Goal: Information Seeking & Learning: Learn about a topic

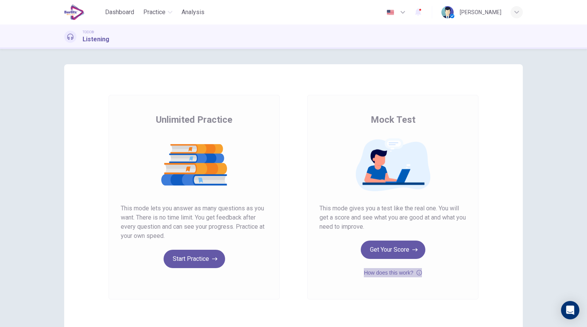
click at [419, 274] on icon "button" at bounding box center [419, 272] width 5 height 5
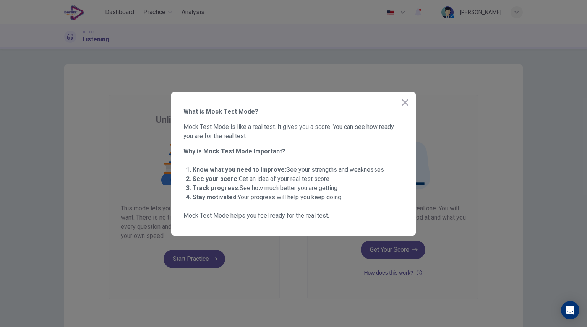
drag, startPoint x: 210, startPoint y: 170, endPoint x: 332, endPoint y: 164, distance: 122.5
click at [332, 164] on ul "Know what you need to improve: See your strengths and weaknesses See your score…" at bounding box center [294, 183] width 220 height 43
click at [405, 104] on icon "button" at bounding box center [405, 102] width 9 height 9
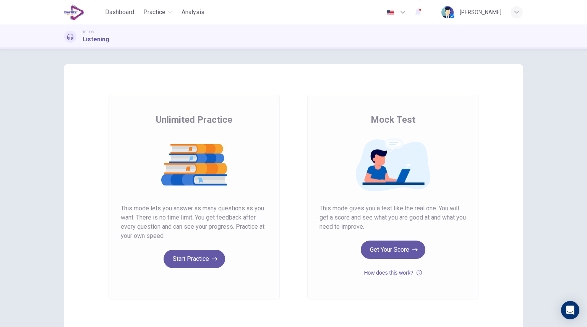
drag, startPoint x: 370, startPoint y: 122, endPoint x: 424, endPoint y: 127, distance: 53.8
click at [424, 127] on div "Mock Test This mode gives you a test like the real one. You will get a score an…" at bounding box center [393, 196] width 147 height 164
click at [176, 251] on button "Start Practice" at bounding box center [195, 259] width 62 height 18
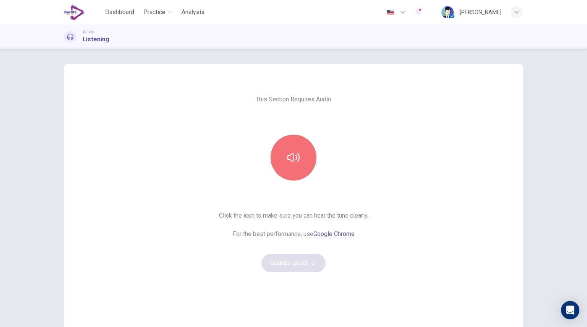
click at [299, 161] on button "button" at bounding box center [294, 158] width 46 height 46
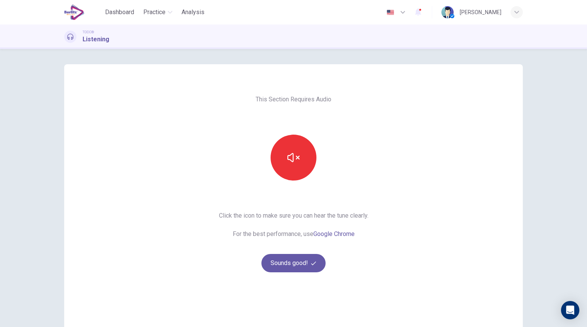
click at [303, 265] on button "Sounds good!" at bounding box center [294, 263] width 64 height 18
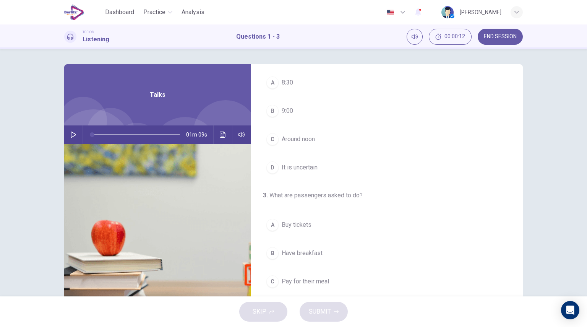
scroll to position [173, 0]
click at [70, 134] on icon "button" at bounding box center [73, 135] width 6 height 6
type input "*"
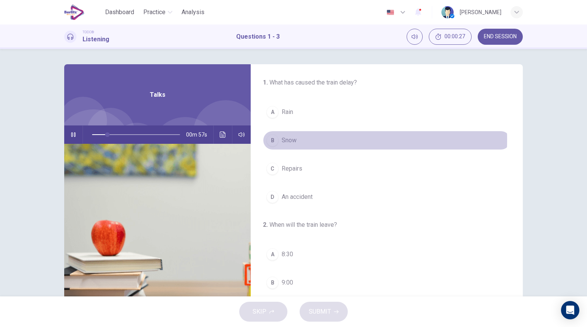
click at [292, 139] on span "Snow" at bounding box center [289, 140] width 15 height 9
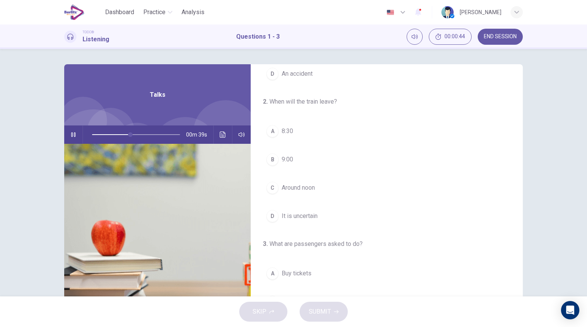
scroll to position [124, 0]
click at [284, 189] on span "Around noon" at bounding box center [298, 186] width 33 height 9
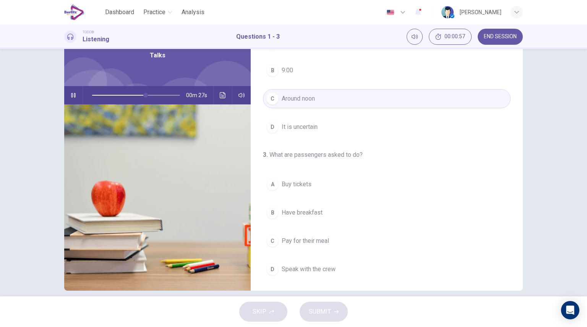
scroll to position [41, 0]
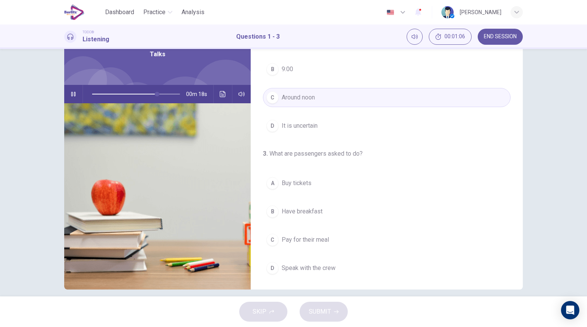
click at [309, 212] on span "Have breakfast" at bounding box center [302, 211] width 41 height 9
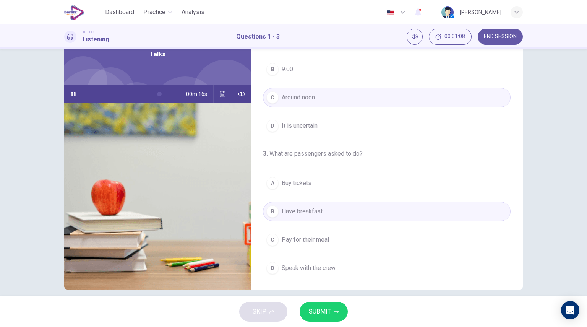
click at [332, 312] on button "SUBMIT" at bounding box center [324, 312] width 48 height 20
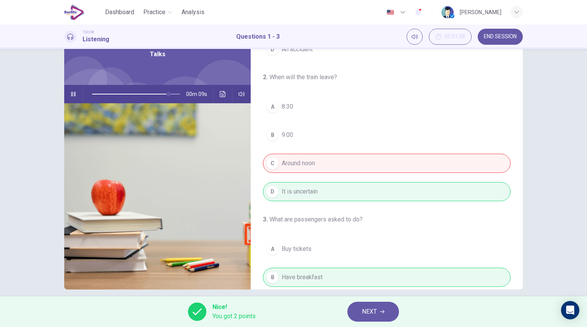
scroll to position [106, 0]
drag, startPoint x: 167, startPoint y: 92, endPoint x: 11, endPoint y: 79, distance: 156.2
click at [11, 79] on div "1 . What has caused the train delay? A Rain B Snow C Repairs D An accident 2 . …" at bounding box center [293, 172] width 587 height 247
click at [220, 94] on icon "Click to see the audio transcription" at bounding box center [223, 94] width 6 height 6
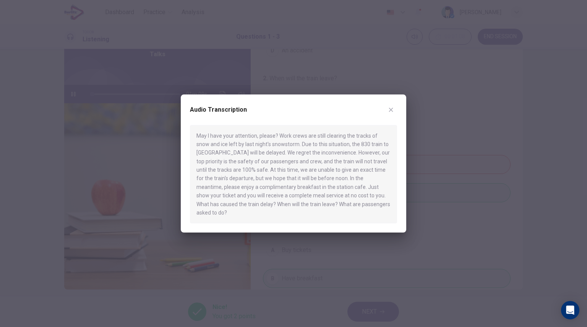
click at [391, 112] on icon "button" at bounding box center [391, 109] width 4 height 4
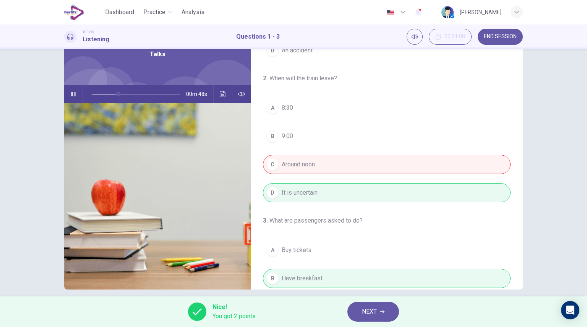
click at [92, 94] on span at bounding box center [136, 94] width 88 height 16
drag, startPoint x: 118, startPoint y: 94, endPoint x: 69, endPoint y: 94, distance: 49.3
click at [69, 94] on div "00m 46s" at bounding box center [157, 94] width 187 height 18
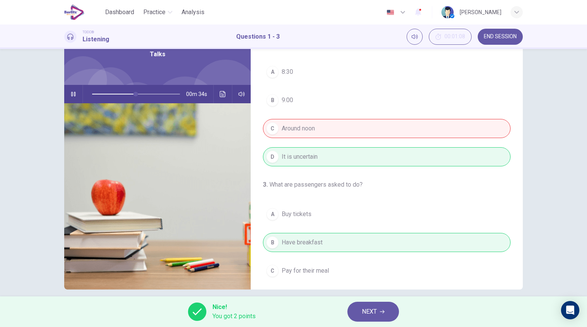
scroll to position [142, 0]
click at [220, 97] on icon "Click to see the audio transcription" at bounding box center [223, 94] width 6 height 6
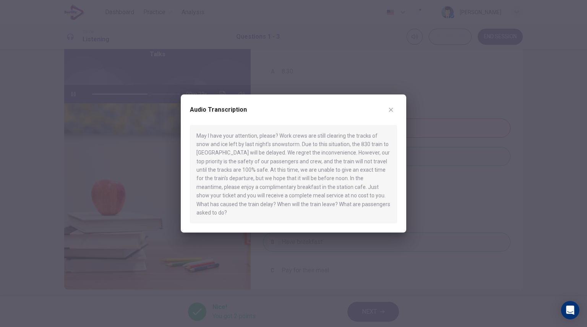
drag, startPoint x: 228, startPoint y: 144, endPoint x: 395, endPoint y: 150, distance: 167.6
click at [395, 150] on div "May I have your attention, please? Work crews are still clearing the tracks of …" at bounding box center [293, 174] width 207 height 99
type input "*"
click at [391, 112] on icon "button" at bounding box center [391, 109] width 4 height 4
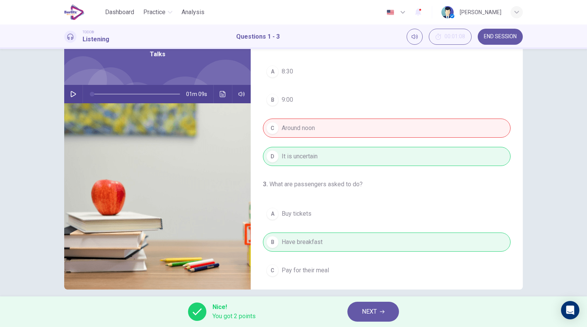
click at [370, 312] on span "NEXT" at bounding box center [369, 311] width 15 height 11
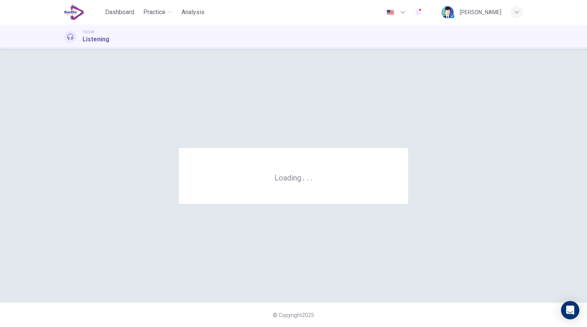
scroll to position [0, 0]
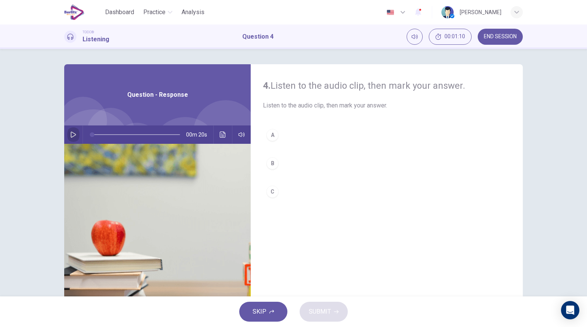
click at [67, 138] on button "button" at bounding box center [73, 134] width 12 height 18
click at [272, 193] on div "C" at bounding box center [273, 191] width 12 height 12
type input "*"
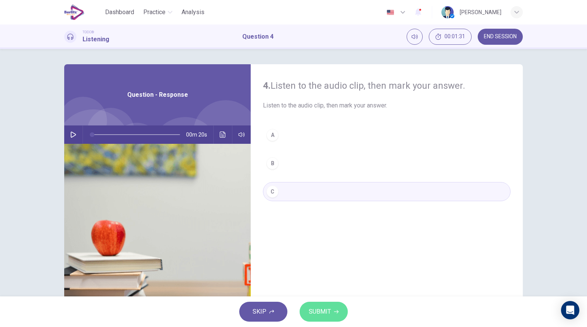
click at [330, 318] on button "SUBMIT" at bounding box center [324, 312] width 48 height 20
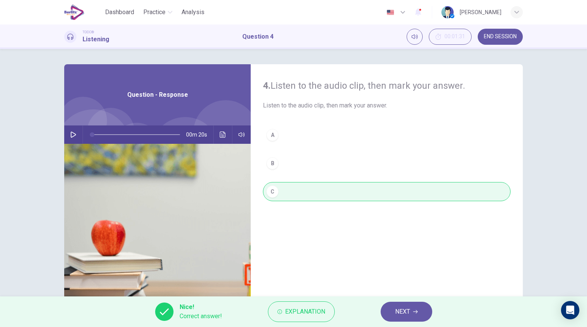
click at [407, 309] on span "NEXT" at bounding box center [402, 311] width 15 height 11
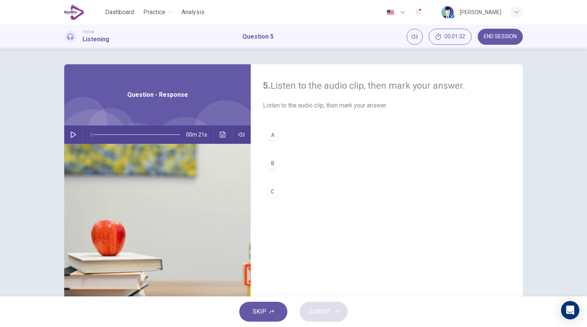
click at [70, 135] on icon "button" at bounding box center [73, 135] width 6 height 6
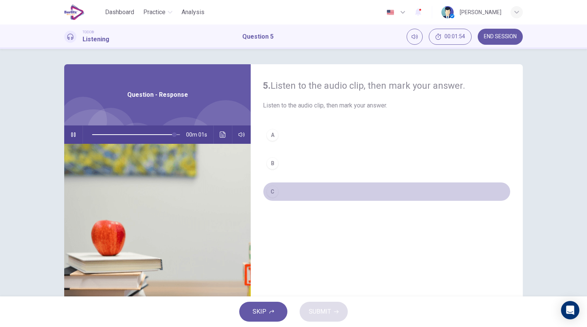
click at [271, 194] on div "C" at bounding box center [273, 191] width 12 height 12
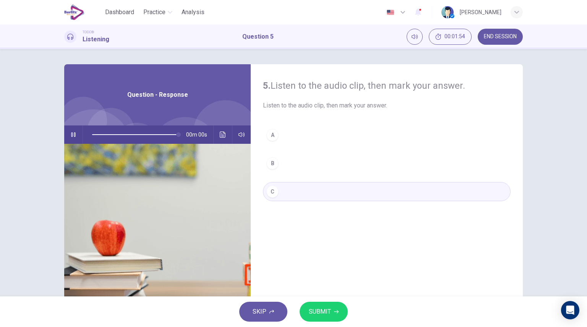
type input "*"
click at [326, 314] on span "SUBMIT" at bounding box center [320, 311] width 22 height 11
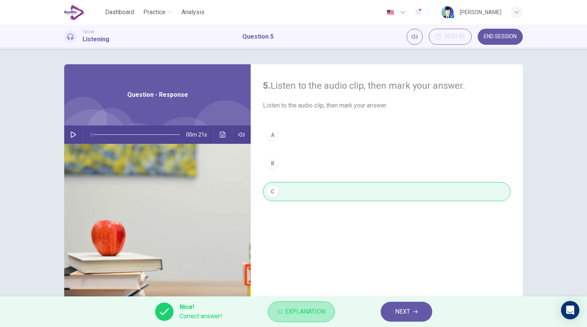
click at [326, 314] on button "Explanation" at bounding box center [301, 311] width 67 height 21
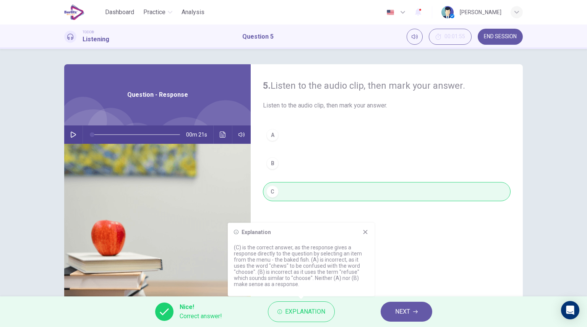
click at [413, 314] on button "NEXT" at bounding box center [407, 312] width 52 height 20
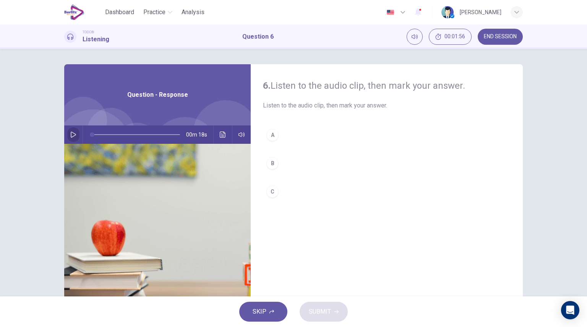
click at [72, 135] on icon "button" at bounding box center [73, 135] width 5 height 6
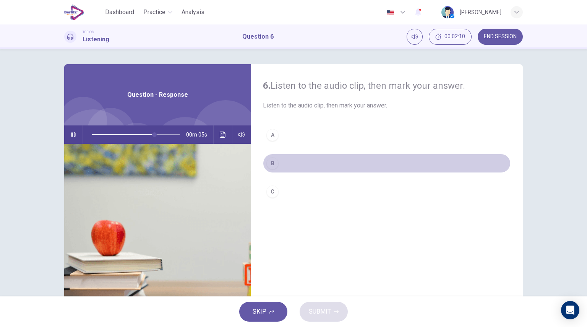
click at [274, 165] on div "B" at bounding box center [273, 163] width 12 height 12
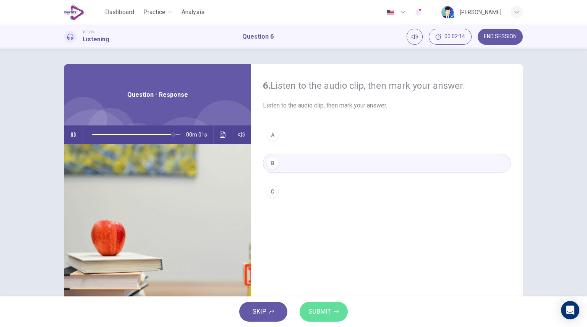
click at [340, 309] on button "SUBMIT" at bounding box center [324, 312] width 48 height 20
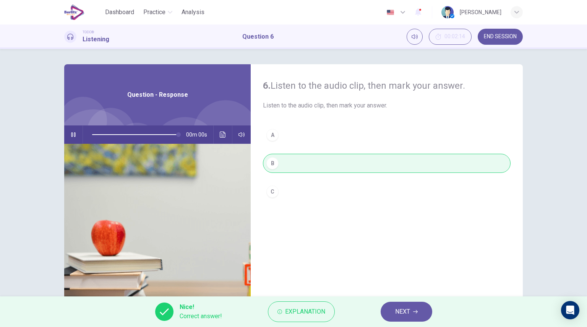
type input "*"
click at [407, 316] on span "NEXT" at bounding box center [402, 311] width 15 height 11
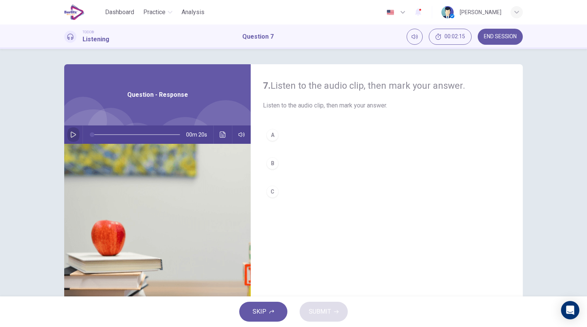
click at [75, 135] on button "button" at bounding box center [73, 134] width 12 height 18
click at [269, 136] on div "A" at bounding box center [273, 135] width 12 height 12
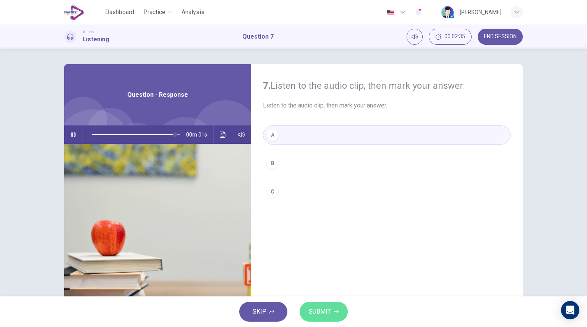
click at [325, 312] on span "SUBMIT" at bounding box center [320, 311] width 22 height 11
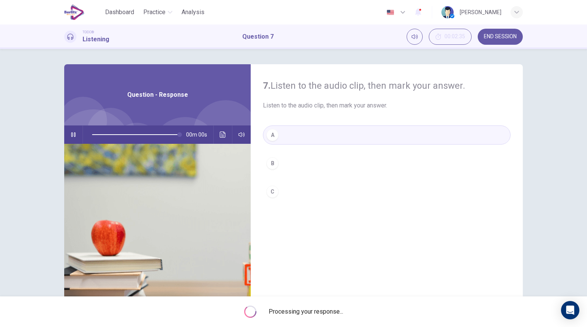
type input "*"
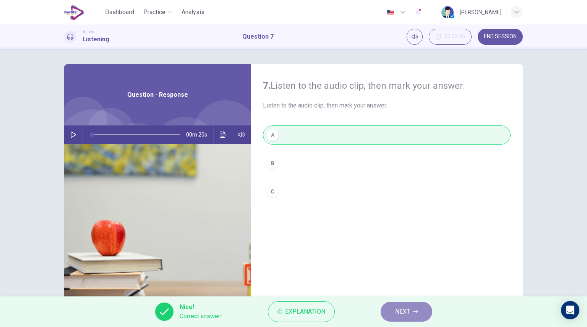
click at [412, 315] on button "NEXT" at bounding box center [407, 312] width 52 height 20
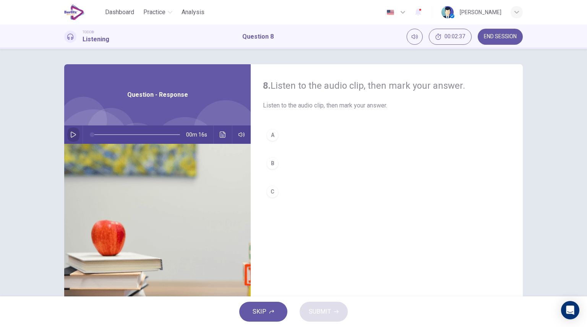
click at [70, 133] on icon "button" at bounding box center [73, 135] width 6 height 6
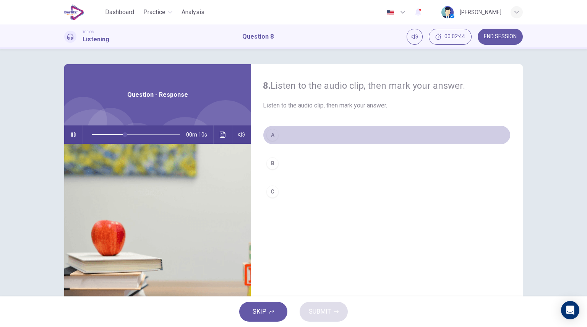
click at [279, 137] on button "A" at bounding box center [387, 134] width 248 height 19
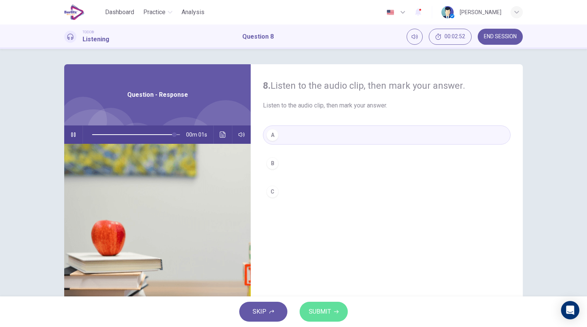
click at [328, 307] on span "SUBMIT" at bounding box center [320, 311] width 22 height 11
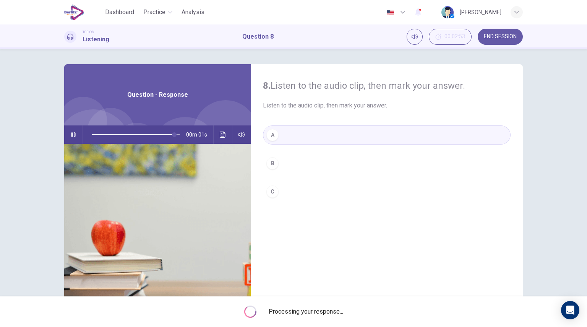
type input "*"
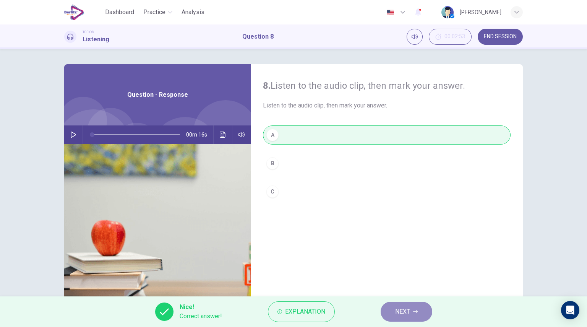
click at [397, 314] on span "NEXT" at bounding box center [402, 311] width 15 height 11
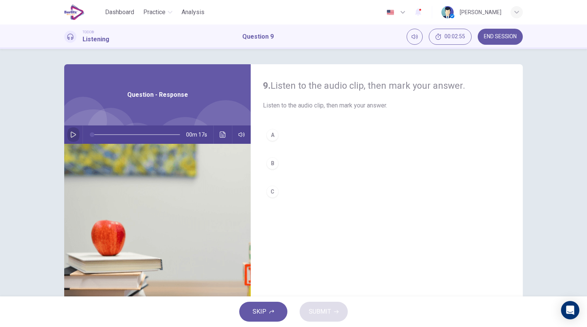
click at [71, 135] on icon "button" at bounding box center [73, 135] width 5 height 6
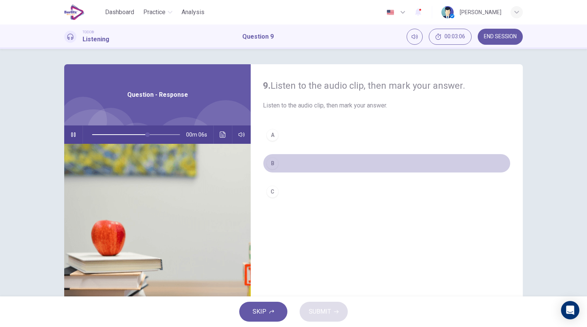
click at [272, 169] on button "B" at bounding box center [387, 163] width 248 height 19
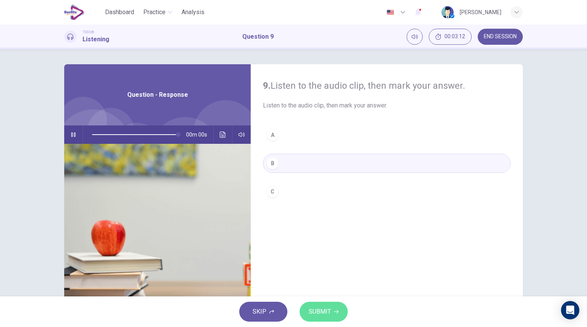
click at [333, 308] on button "SUBMIT" at bounding box center [324, 312] width 48 height 20
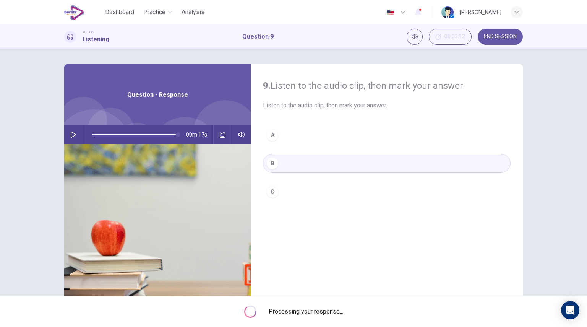
type input "*"
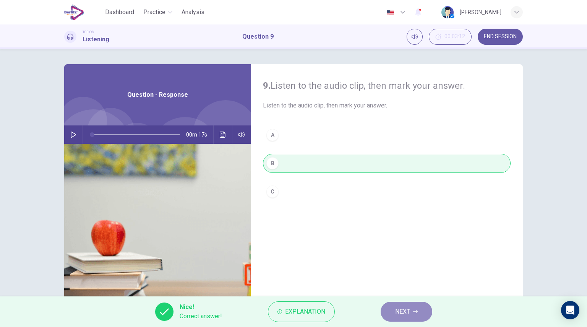
click at [406, 314] on span "NEXT" at bounding box center [402, 311] width 15 height 11
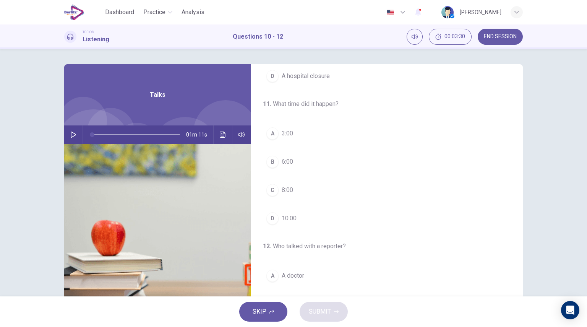
scroll to position [173, 0]
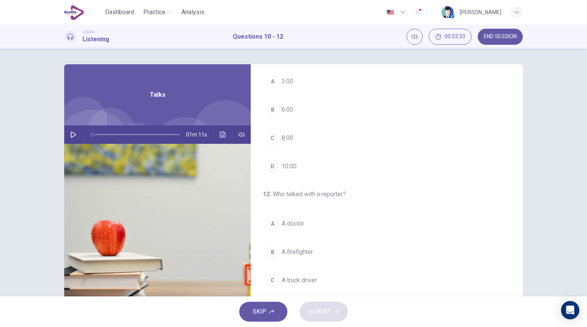
click at [71, 132] on icon "button" at bounding box center [73, 135] width 5 height 6
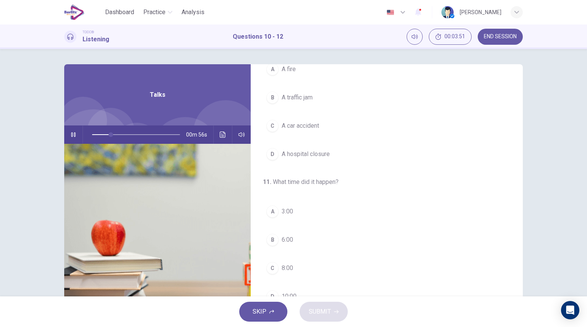
scroll to position [47, 0]
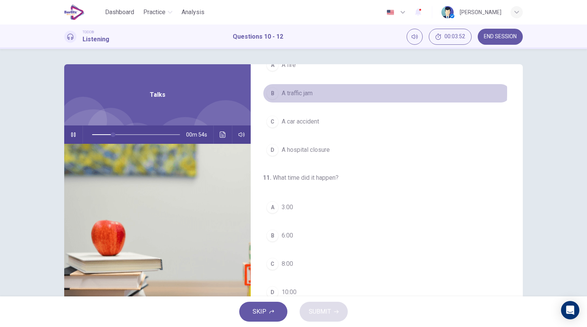
click at [306, 91] on span "A traffic jam" at bounding box center [297, 93] width 31 height 9
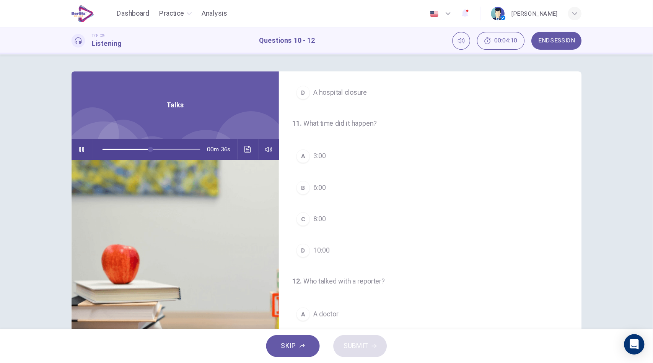
scroll to position [173, 0]
click at [570, 217] on div "10 . What event is this report about? A A fire B A traffic jam C A car accident…" at bounding box center [293, 172] width 587 height 247
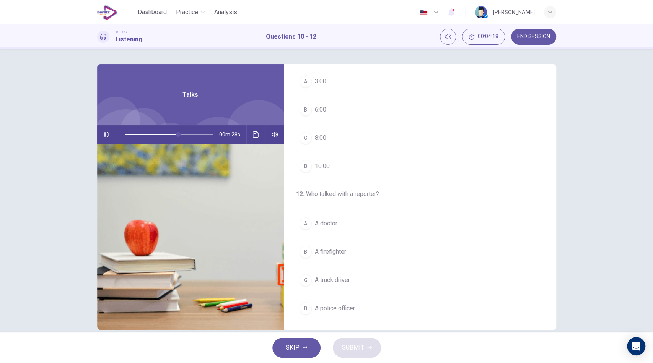
drag, startPoint x: 554, startPoint y: 274, endPoint x: 547, endPoint y: 246, distance: 28.9
click at [547, 246] on div "10 . What event is this report about? A A fire B A traffic jam C A car accident…" at bounding box center [326, 197] width 483 height 266
click at [319, 169] on span "10:00" at bounding box center [322, 165] width 15 height 9
click at [343, 221] on button "A A doctor" at bounding box center [420, 222] width 248 height 19
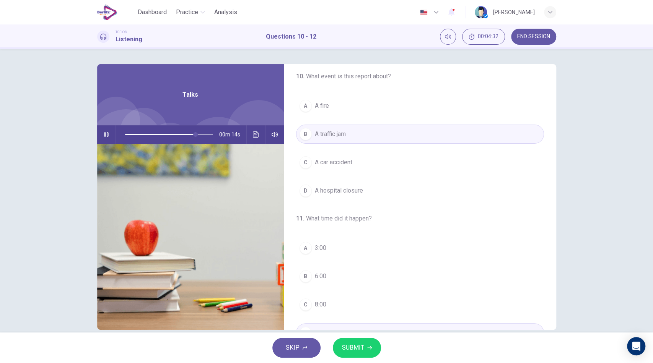
scroll to position [0, 0]
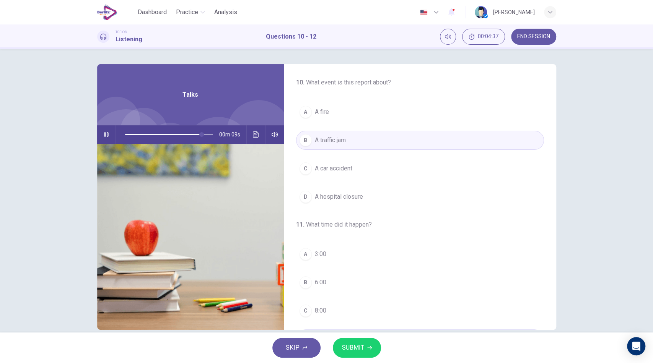
drag, startPoint x: 350, startPoint y: 348, endPoint x: 9, endPoint y: 131, distance: 404.3
click at [9, 131] on div "Dashboard Practice Analysis English ** ​ Felipe Muñoz TOEIC® Listening Question…" at bounding box center [326, 181] width 653 height 363
drag, startPoint x: 205, startPoint y: 137, endPoint x: 95, endPoint y: 138, distance: 110.2
click at [97, 138] on div "00m 56s" at bounding box center [190, 134] width 187 height 18
click at [104, 135] on icon "button" at bounding box center [106, 134] width 4 height 5
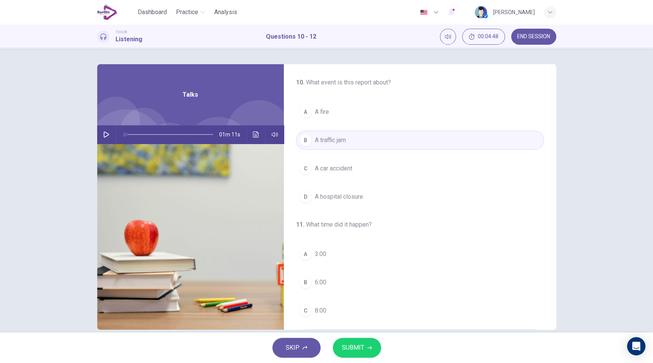
click at [103, 135] on icon "button" at bounding box center [106, 135] width 6 height 6
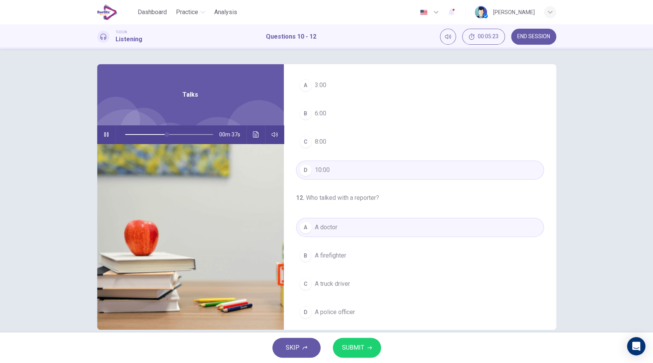
scroll to position [174, 0]
click at [356, 327] on span "SUBMIT" at bounding box center [353, 348] width 22 height 11
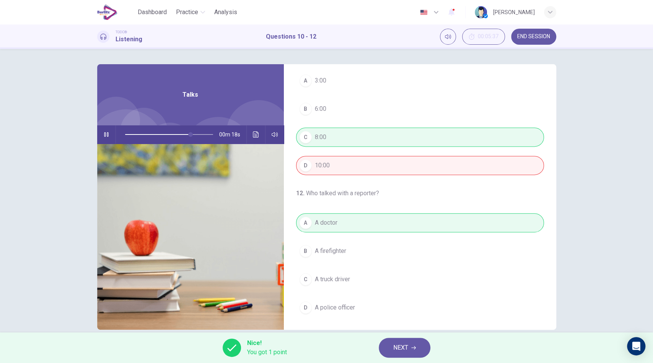
drag, startPoint x: 554, startPoint y: 229, endPoint x: 558, endPoint y: 210, distance: 20.3
click at [558, 210] on div "10 . What event is this report about? A A fire B A traffic jam C A car accident…" at bounding box center [326, 197] width 483 height 266
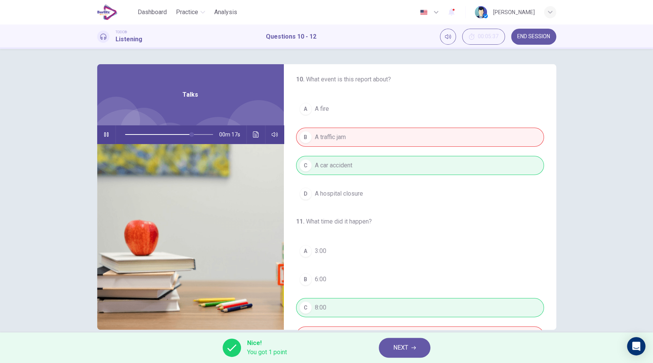
scroll to position [0, 0]
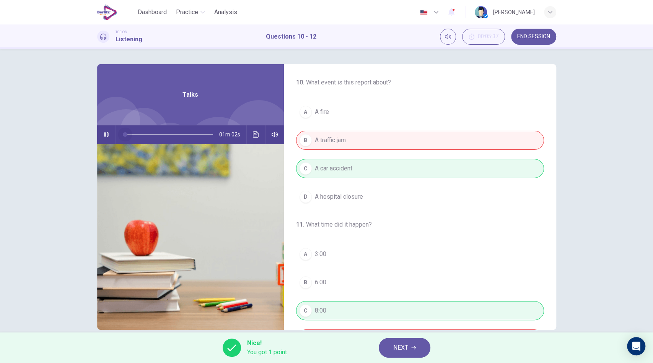
drag, startPoint x: 196, startPoint y: 133, endPoint x: 89, endPoint y: 143, distance: 107.5
click at [89, 143] on div "10 . What event is this report about? A A fire B A traffic jam C A car accident…" at bounding box center [326, 197] width 483 height 266
click at [253, 135] on icon "Click to see the audio transcription" at bounding box center [256, 135] width 6 height 6
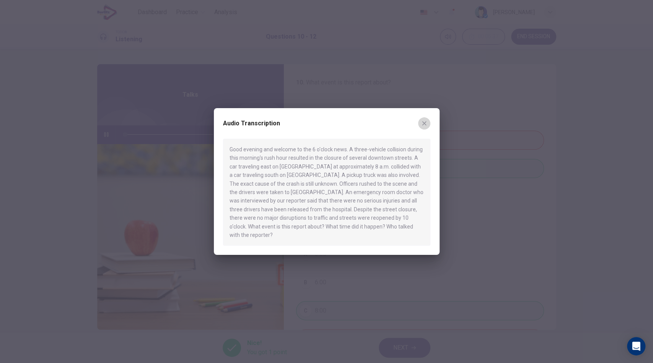
click at [425, 127] on icon "button" at bounding box center [424, 123] width 6 height 6
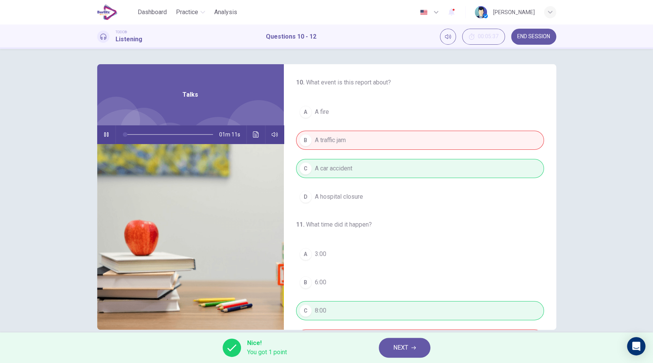
click at [103, 137] on icon "button" at bounding box center [106, 135] width 6 height 6
click at [253, 138] on button "Click to see the audio transcription" at bounding box center [256, 134] width 12 height 18
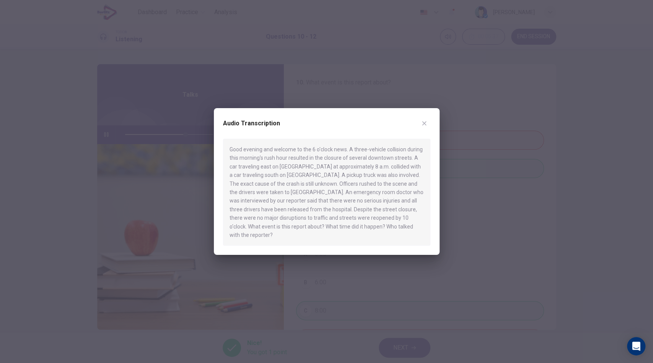
click at [423, 125] on icon "button" at bounding box center [424, 123] width 6 height 6
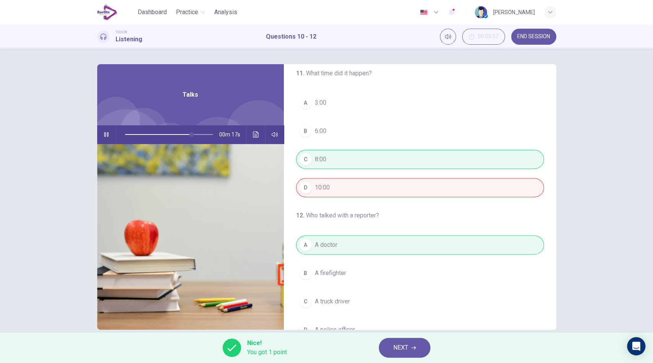
scroll to position [174, 0]
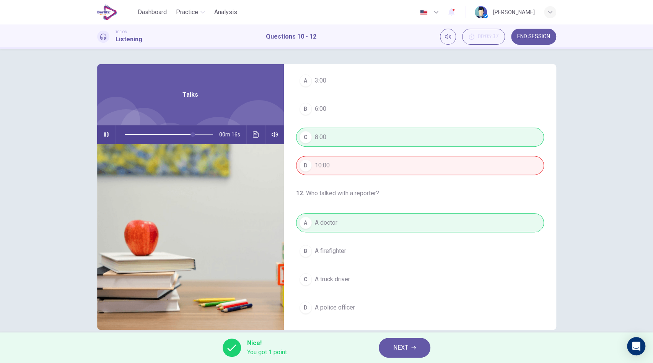
type input "**"
click at [407, 327] on span "NEXT" at bounding box center [400, 348] width 15 height 11
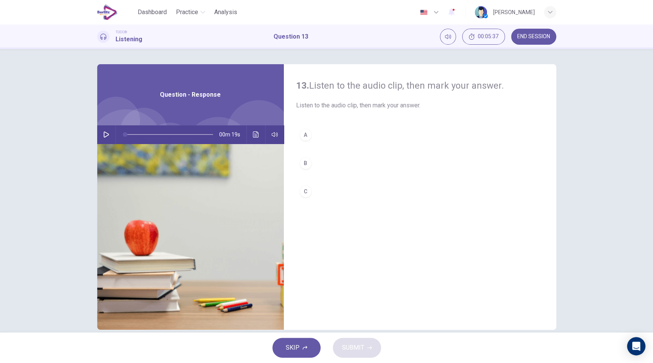
click at [103, 130] on button "button" at bounding box center [106, 134] width 12 height 18
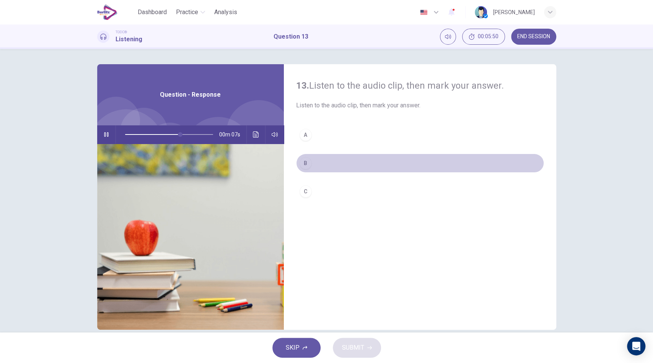
click at [316, 166] on button "B" at bounding box center [420, 163] width 248 height 19
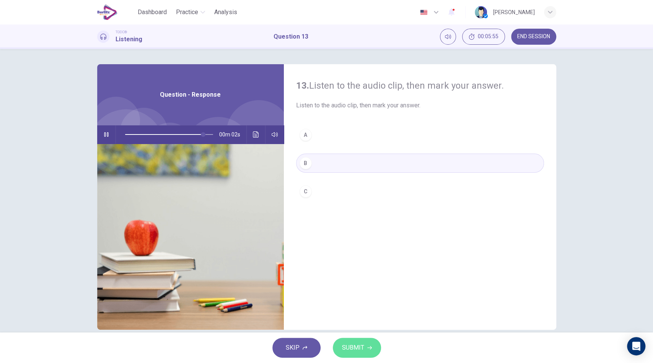
click at [355, 327] on span "SUBMIT" at bounding box center [353, 348] width 22 height 11
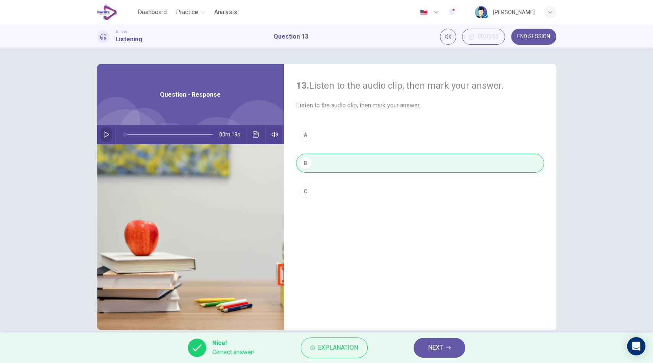
click at [105, 137] on icon "button" at bounding box center [106, 135] width 6 height 6
click at [346, 327] on span "Explanation" at bounding box center [338, 348] width 40 height 11
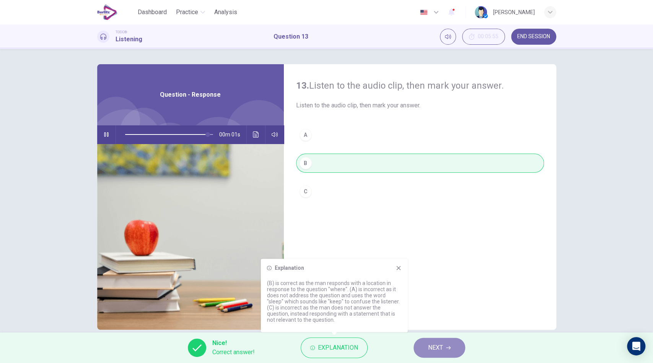
type input "**"
click at [432, 327] on span "NEXT" at bounding box center [435, 348] width 15 height 11
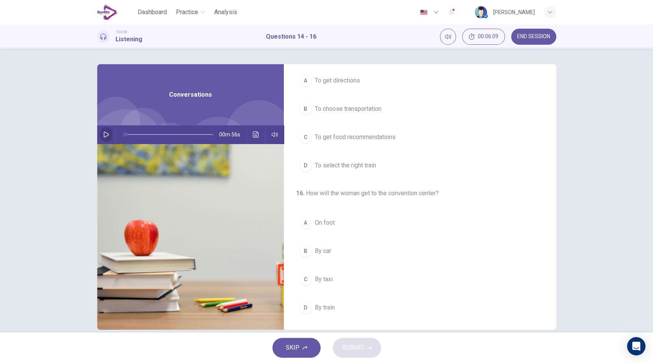
click at [104, 135] on icon "button" at bounding box center [106, 135] width 5 height 6
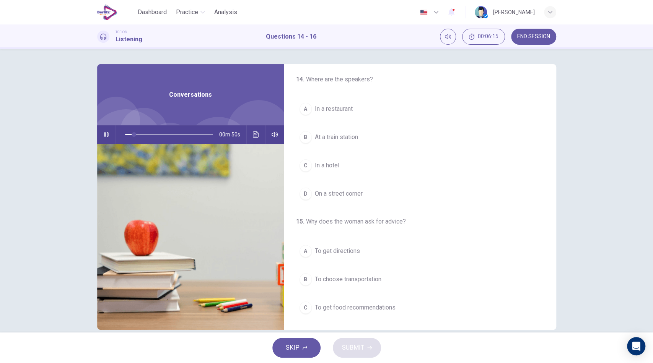
scroll to position [4, 0]
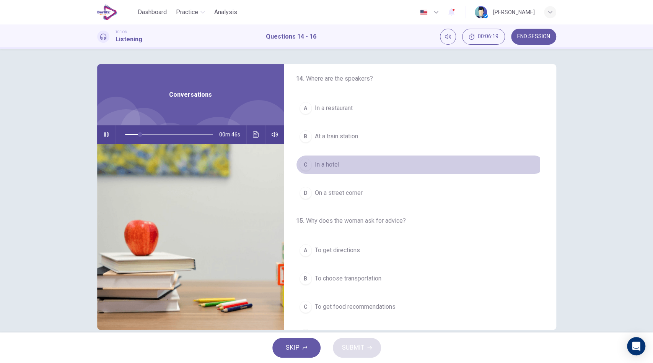
click at [333, 165] on span "In a hotel" at bounding box center [327, 164] width 24 height 9
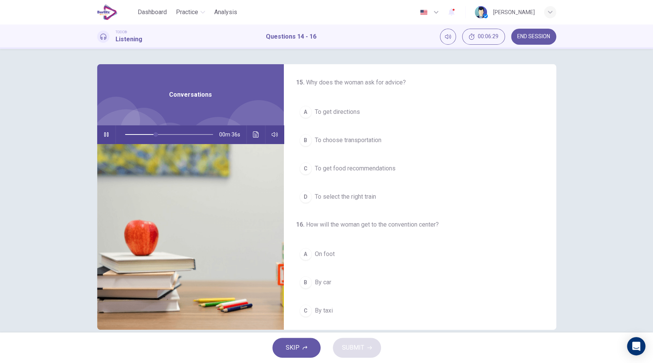
scroll to position [144, 0]
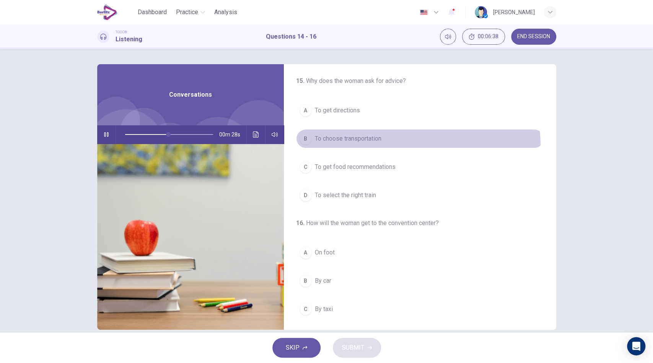
click at [387, 146] on button "B To choose transportation" at bounding box center [420, 138] width 248 height 19
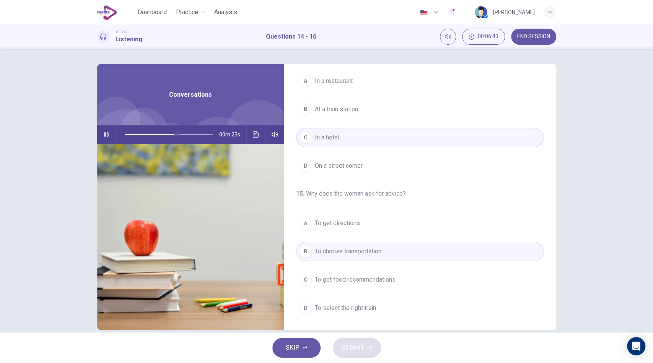
scroll to position [0, 0]
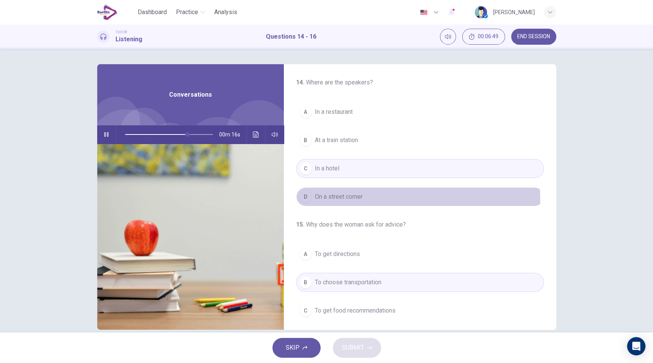
click at [358, 200] on span "On a street corner" at bounding box center [339, 196] width 48 height 9
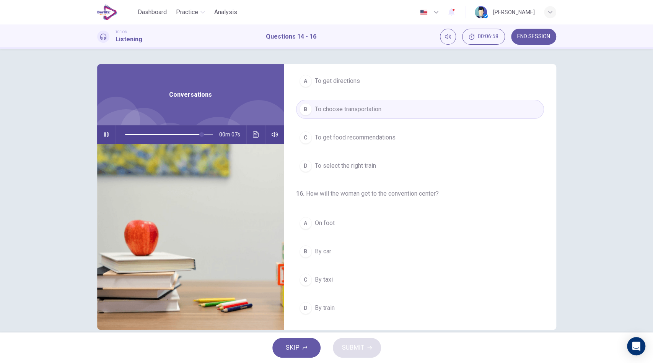
scroll to position [174, 0]
click at [104, 135] on icon "button" at bounding box center [106, 135] width 6 height 6
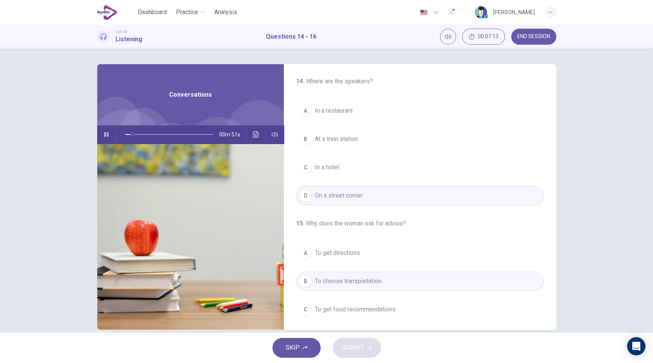
scroll to position [3, 0]
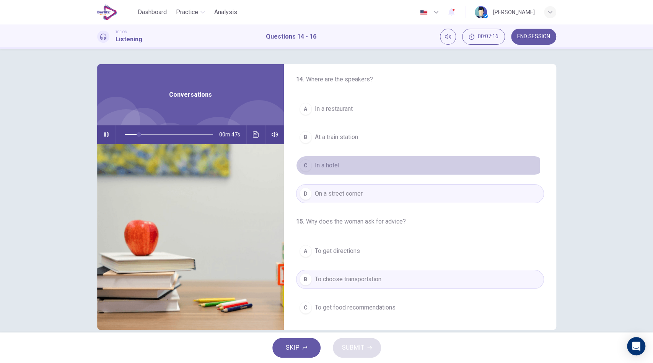
click at [341, 166] on button "C In a hotel" at bounding box center [420, 165] width 248 height 19
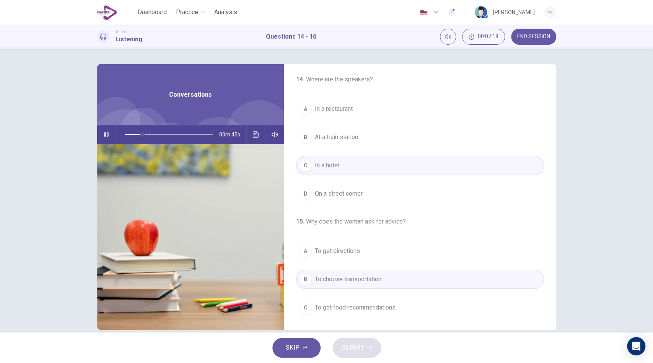
click at [555, 132] on div "14 . Where are the speakers? A In a restaurant B At a train station C In a hote…" at bounding box center [326, 197] width 483 height 266
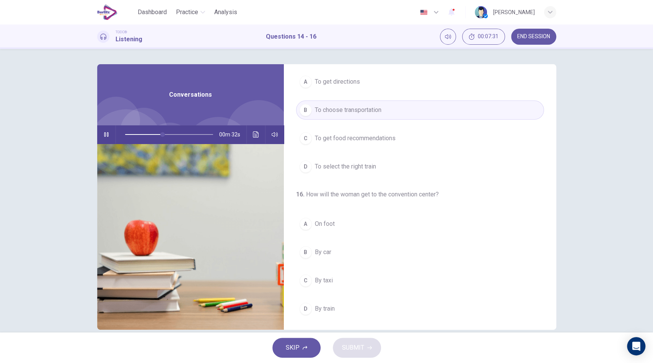
scroll to position [174, 0]
click at [336, 306] on button "D By train" at bounding box center [420, 307] width 248 height 19
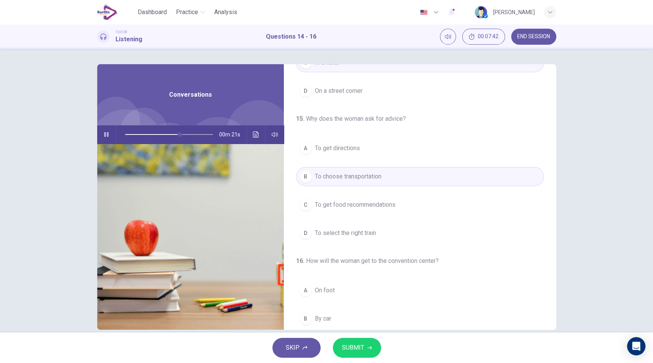
scroll to position [105, 0]
click at [348, 327] on span "SUBMIT" at bounding box center [353, 348] width 22 height 11
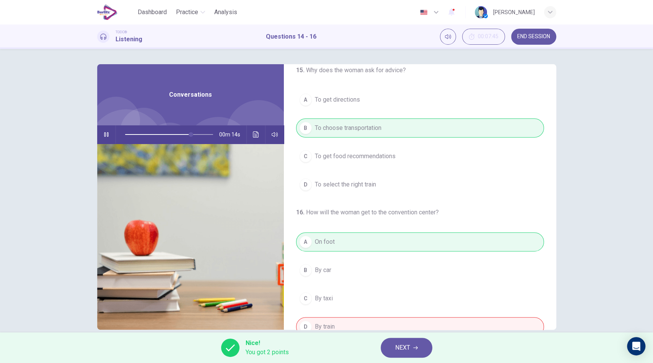
scroll to position [174, 0]
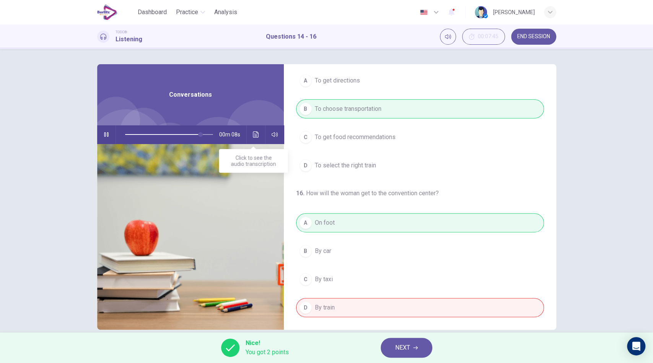
click at [253, 136] on icon "Click to see the audio transcription" at bounding box center [256, 135] width 6 height 6
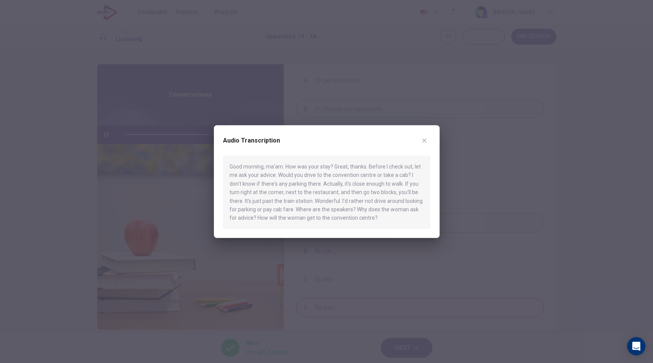
type input "*"
click at [424, 137] on button "button" at bounding box center [424, 141] width 12 height 12
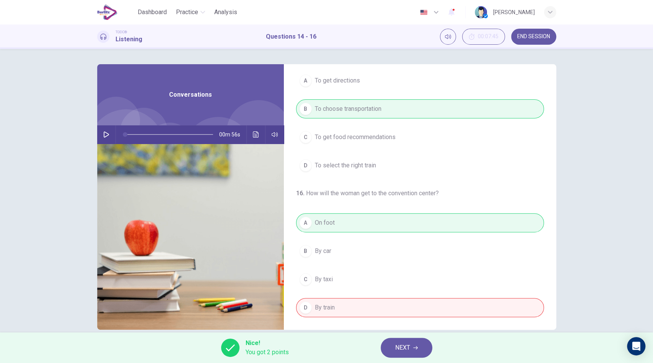
click at [409, 327] on span "NEXT" at bounding box center [402, 348] width 15 height 11
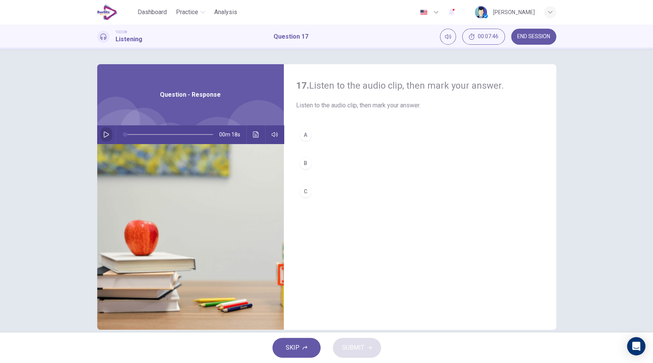
click at [106, 134] on icon "button" at bounding box center [106, 135] width 6 height 6
click at [308, 137] on div "A" at bounding box center [305, 135] width 12 height 12
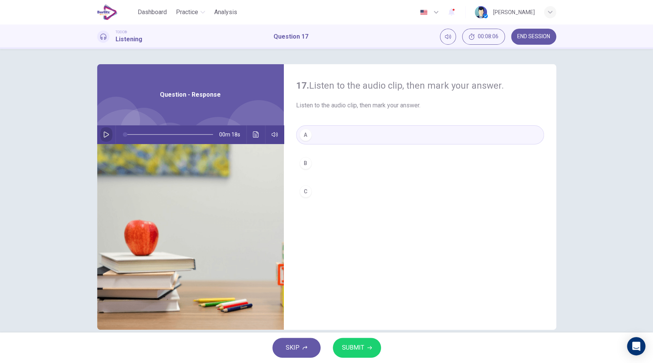
click at [107, 135] on icon "button" at bounding box center [106, 135] width 6 height 6
click at [366, 327] on button "SUBMIT" at bounding box center [357, 348] width 48 height 20
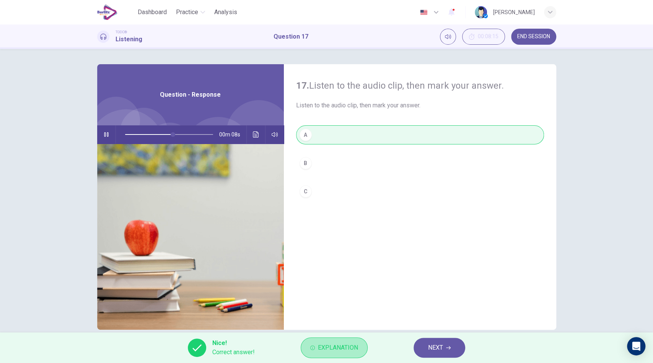
click at [350, 327] on span "Explanation" at bounding box center [338, 348] width 40 height 11
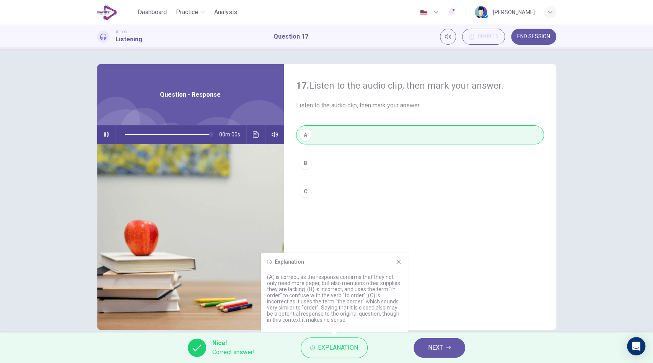
type input "*"
click at [428, 327] on span "NEXT" at bounding box center [435, 348] width 15 height 11
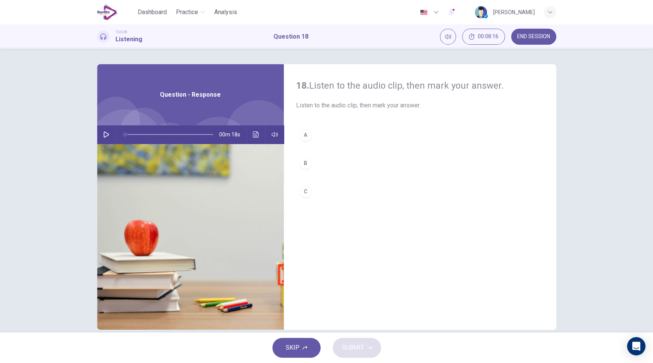
click at [103, 133] on icon "button" at bounding box center [106, 135] width 6 height 6
click at [125, 135] on span at bounding box center [169, 135] width 88 height 16
click at [309, 136] on div "A" at bounding box center [305, 135] width 12 height 12
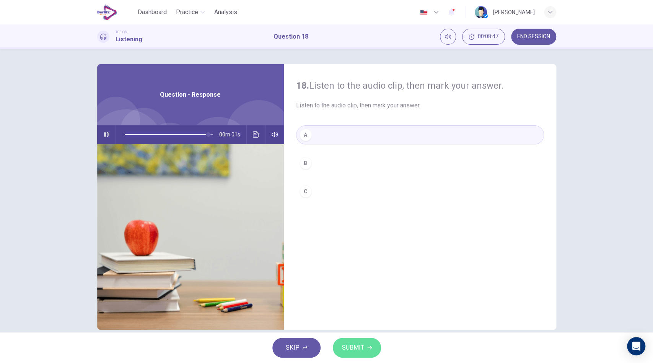
click at [357, 327] on span "SUBMIT" at bounding box center [353, 348] width 22 height 11
type input "*"
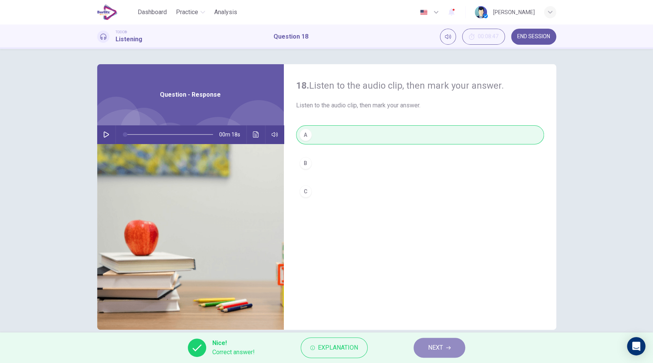
click at [440, 327] on span "NEXT" at bounding box center [435, 348] width 15 height 11
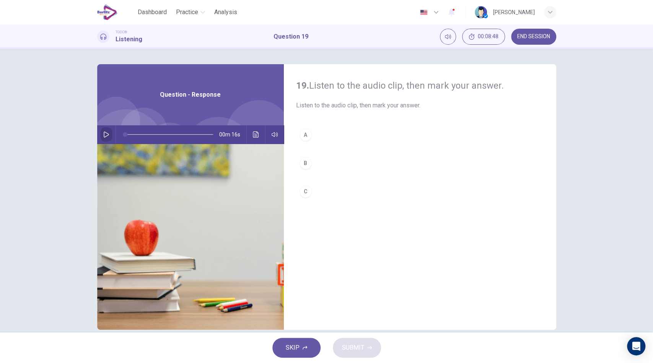
click at [104, 135] on icon "button" at bounding box center [106, 135] width 5 height 6
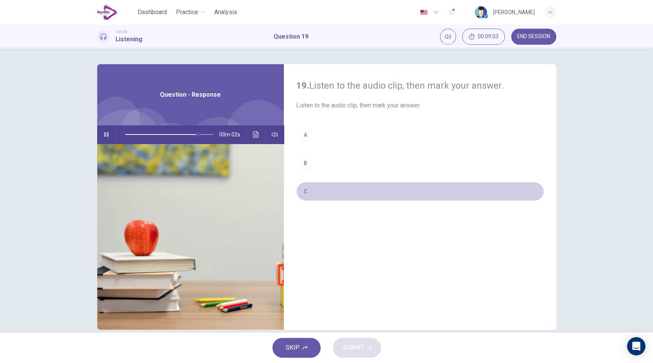
click at [303, 193] on div "C" at bounding box center [305, 191] width 12 height 12
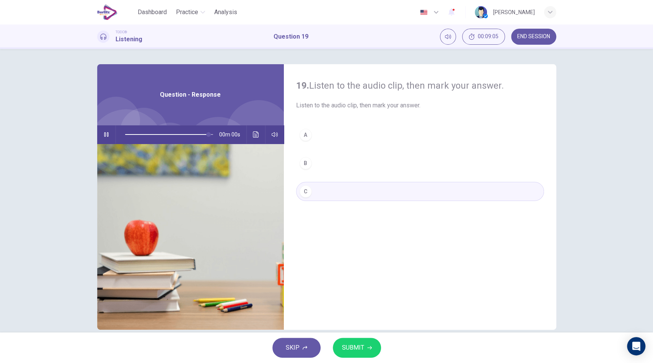
type input "*"
click at [358, 327] on button "SUBMIT" at bounding box center [357, 348] width 48 height 20
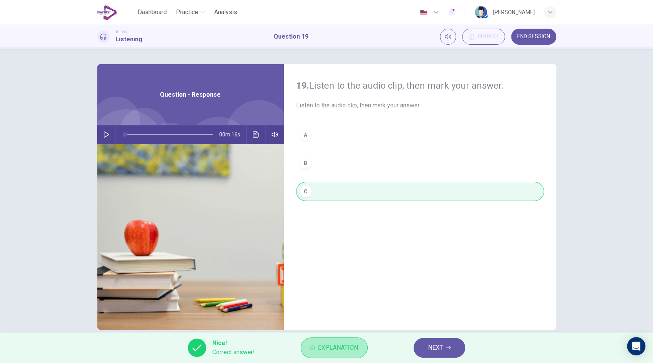
click at [348, 327] on span "Explanation" at bounding box center [338, 348] width 40 height 11
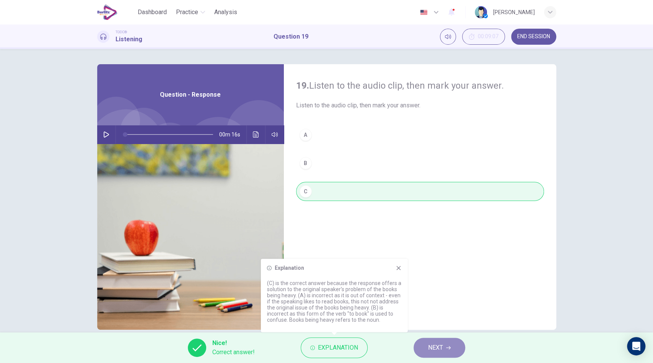
click at [441, 327] on span "NEXT" at bounding box center [435, 348] width 15 height 11
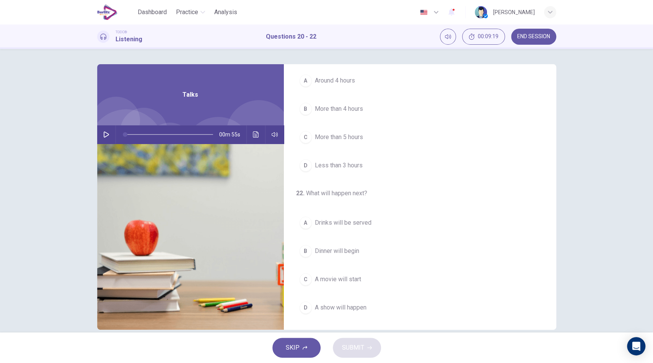
click at [103, 132] on icon "button" at bounding box center [106, 135] width 6 height 6
click at [346, 140] on button "B An airplane" at bounding box center [420, 140] width 248 height 19
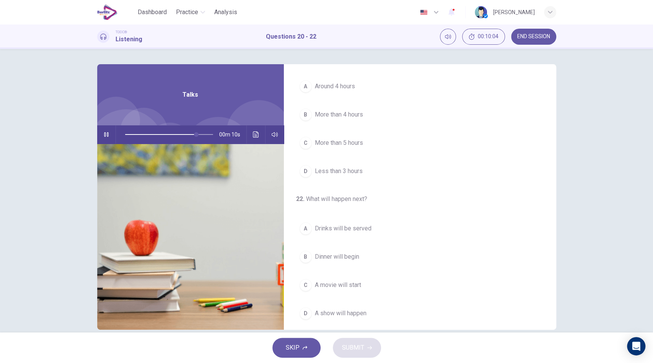
scroll to position [174, 0]
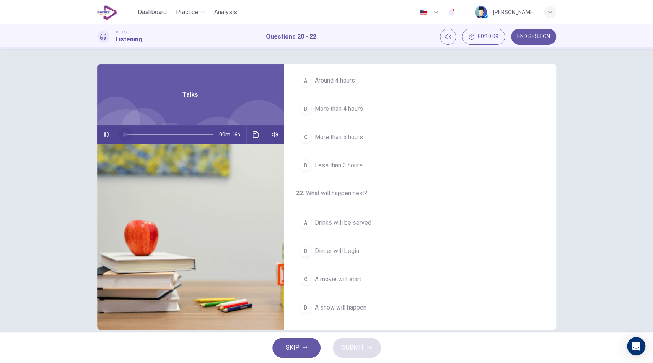
drag, startPoint x: 202, startPoint y: 135, endPoint x: 1, endPoint y: 125, distance: 201.0
click at [1, 125] on div "20 . Where is the speaker? A A boat B An airplane C An airport D A hotel 21 . H…" at bounding box center [326, 191] width 653 height 284
drag, startPoint x: 132, startPoint y: 134, endPoint x: 109, endPoint y: 137, distance: 22.3
click at [109, 137] on div "00m 55s" at bounding box center [190, 134] width 187 height 18
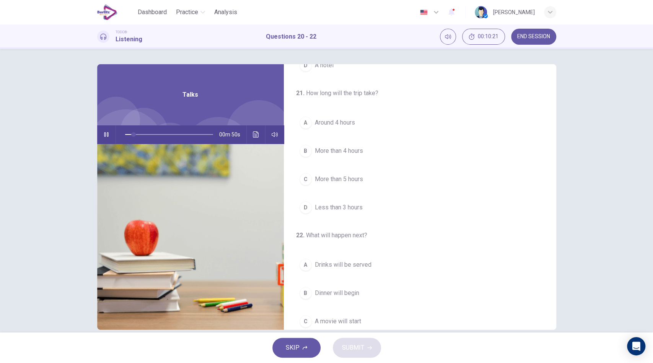
scroll to position [133, 0]
drag, startPoint x: 553, startPoint y: 208, endPoint x: 552, endPoint y: 185, distance: 23.0
click at [552, 185] on div "20 . Where is the speaker? A A boat B An airplane C An airport D A hotel 21 . H…" at bounding box center [420, 197] width 272 height 266
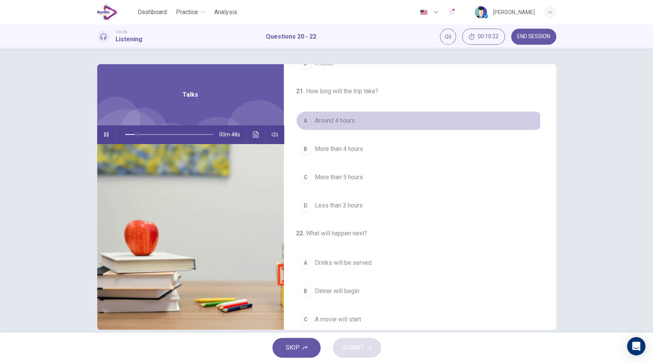
click at [348, 124] on span "Around 4 hours" at bounding box center [335, 120] width 40 height 9
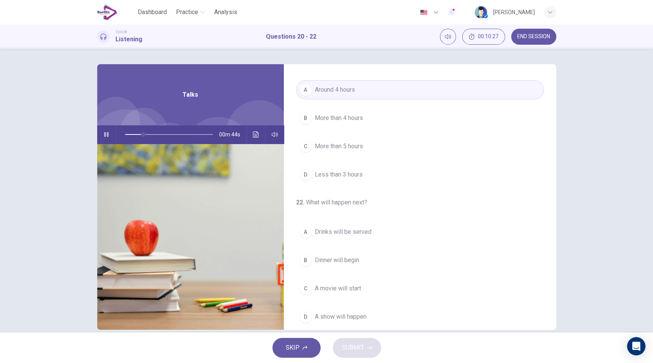
scroll to position [174, 0]
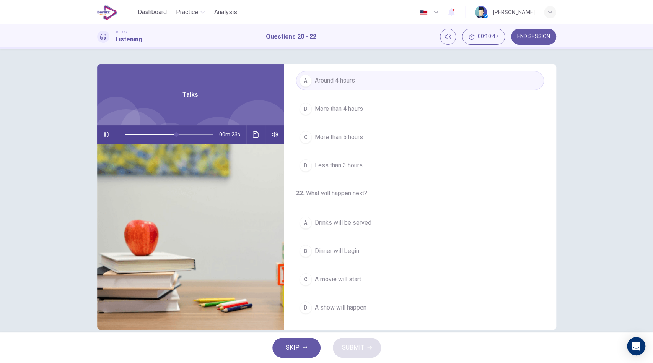
click at [362, 222] on span "Drinks will be served" at bounding box center [343, 222] width 57 height 9
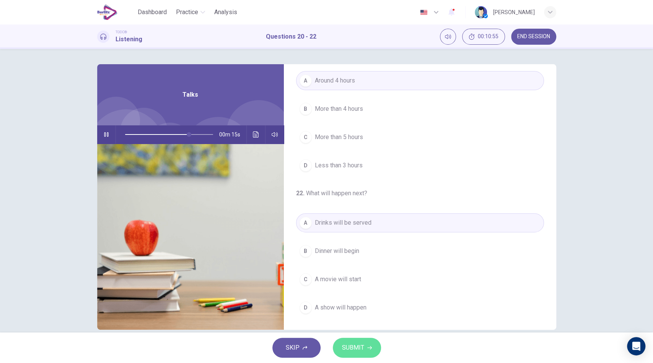
click at [356, 327] on span "SUBMIT" at bounding box center [353, 348] width 22 height 11
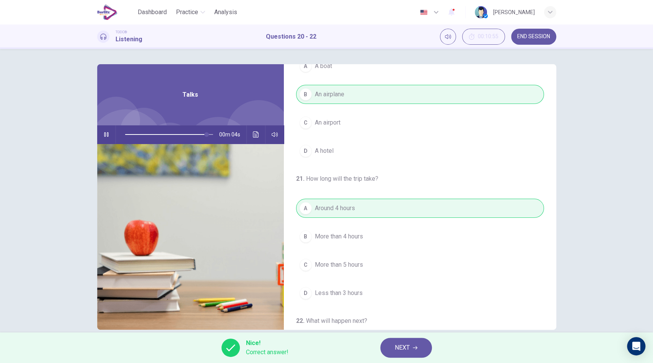
scroll to position [47, 0]
drag, startPoint x: 202, startPoint y: 136, endPoint x: 54, endPoint y: 128, distance: 149.0
click at [54, 128] on div "20 . Where is the speaker? A A boat B An airplane C An airport D A hotel 21 . H…" at bounding box center [326, 191] width 653 height 284
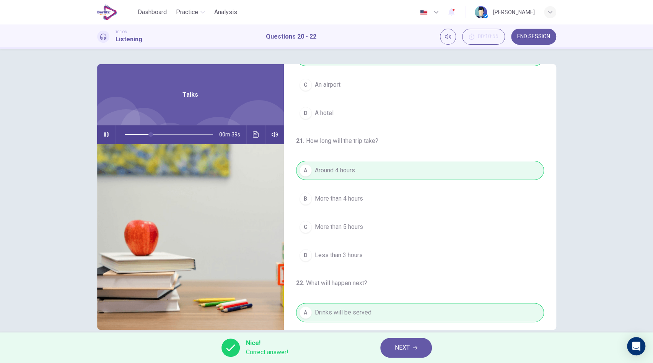
scroll to position [85, 0]
type input "**"
click at [530, 40] on button "END SESSION" at bounding box center [533, 37] width 45 height 16
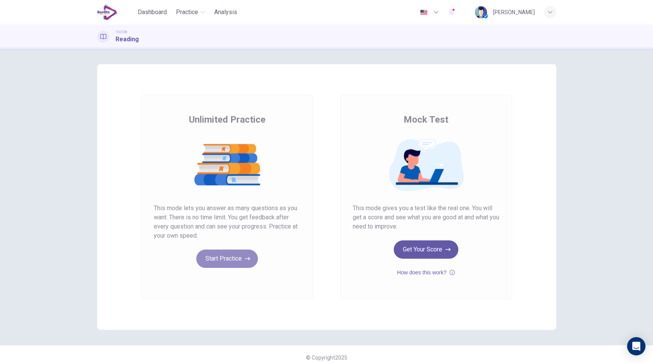
click at [229, 258] on button "Start Practice" at bounding box center [227, 259] width 62 height 18
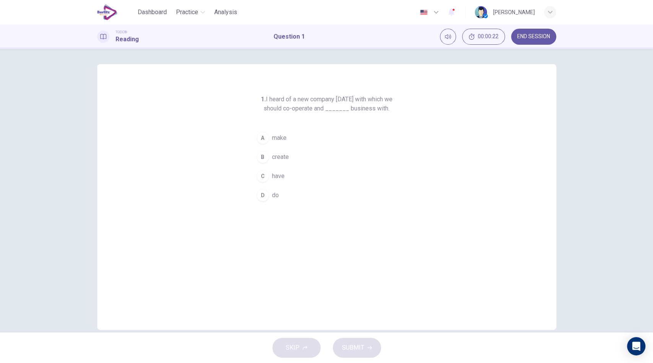
click at [272, 134] on span "make" at bounding box center [279, 137] width 15 height 9
click at [352, 342] on button "SUBMIT" at bounding box center [357, 348] width 48 height 20
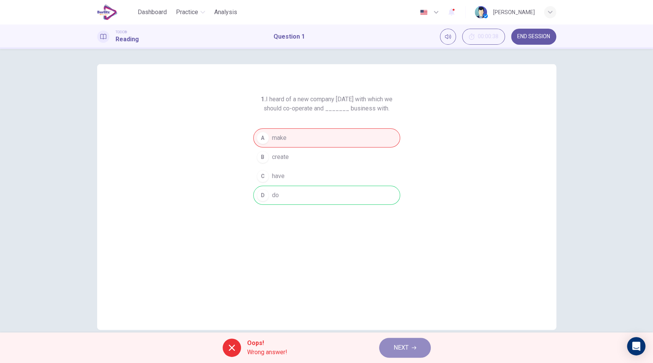
click at [404, 348] on span "NEXT" at bounding box center [401, 348] width 15 height 11
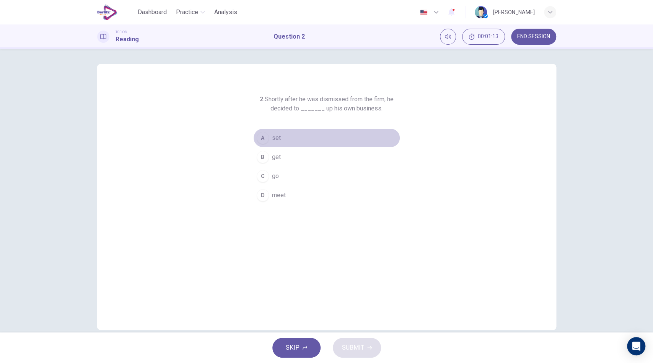
click at [280, 134] on button "A set" at bounding box center [326, 138] width 147 height 19
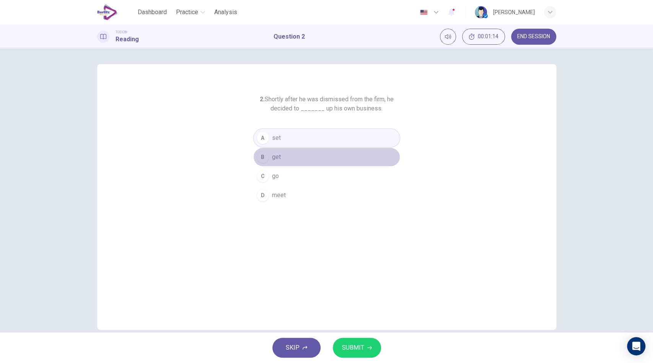
click at [283, 165] on button "B get" at bounding box center [326, 157] width 147 height 19
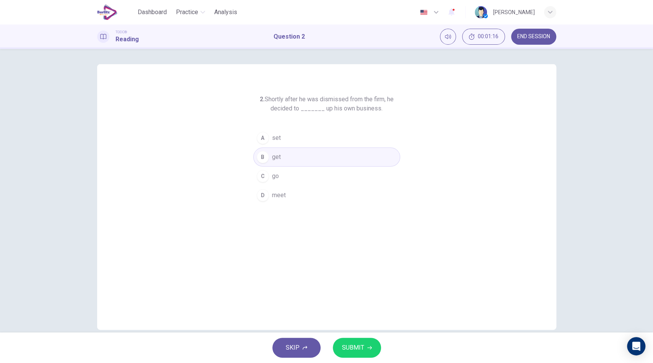
click at [369, 340] on button "SUBMIT" at bounding box center [357, 348] width 48 height 20
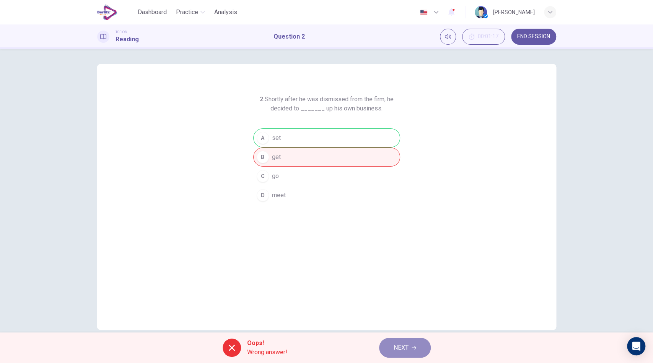
click at [415, 343] on button "NEXT" at bounding box center [405, 348] width 52 height 20
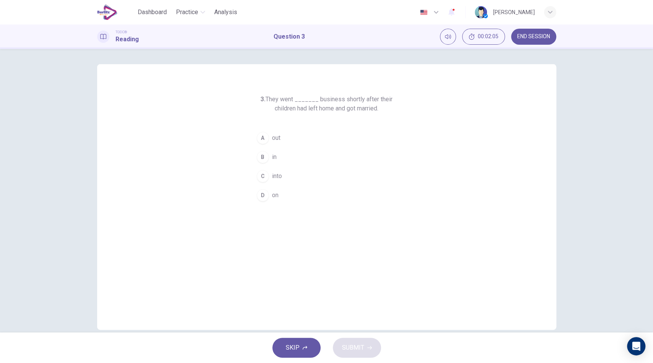
click at [282, 157] on button "B in" at bounding box center [326, 157] width 147 height 19
click at [358, 356] on button "SUBMIT" at bounding box center [357, 348] width 48 height 20
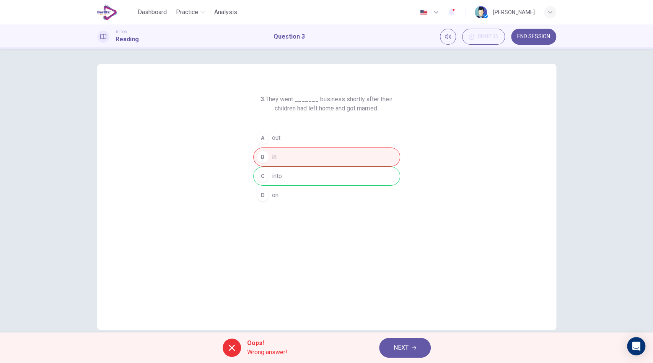
click at [399, 346] on span "NEXT" at bounding box center [401, 348] width 15 height 11
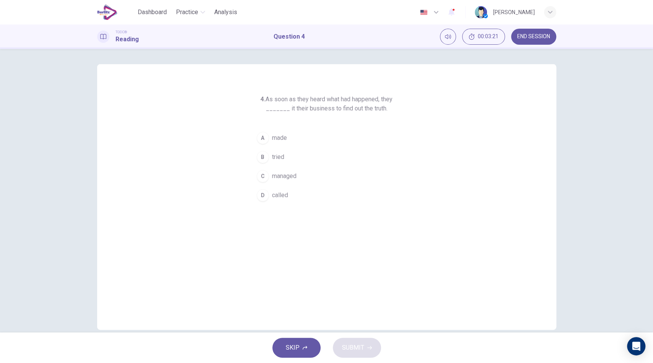
click at [283, 196] on span "called" at bounding box center [280, 195] width 16 height 9
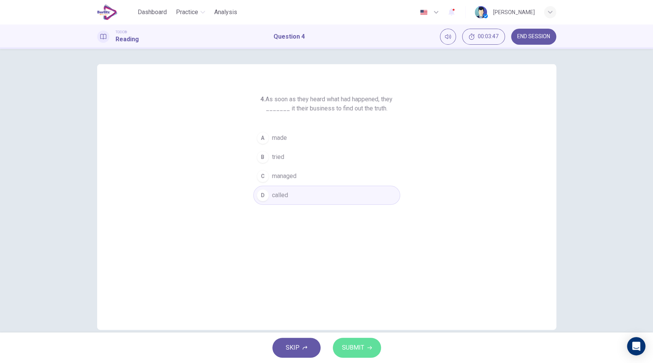
click at [353, 349] on span "SUBMIT" at bounding box center [353, 348] width 22 height 11
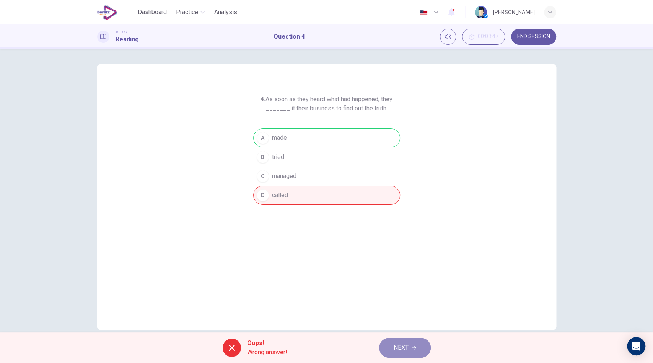
click at [419, 347] on button "NEXT" at bounding box center [405, 348] width 52 height 20
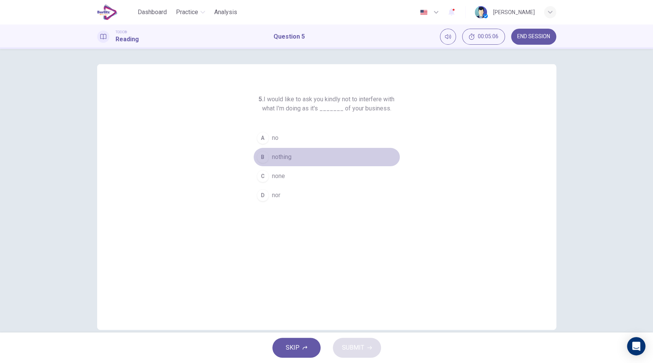
click at [281, 159] on span "nothing" at bounding box center [282, 157] width 20 height 9
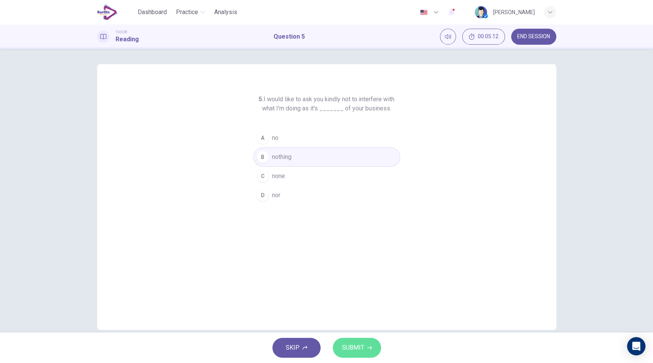
click at [369, 351] on button "SUBMIT" at bounding box center [357, 348] width 48 height 20
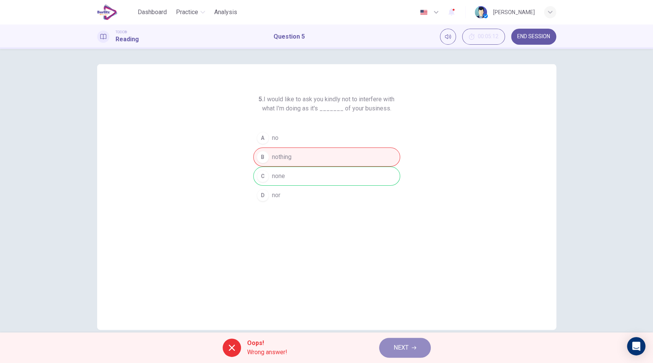
click at [404, 343] on span "NEXT" at bounding box center [401, 348] width 15 height 11
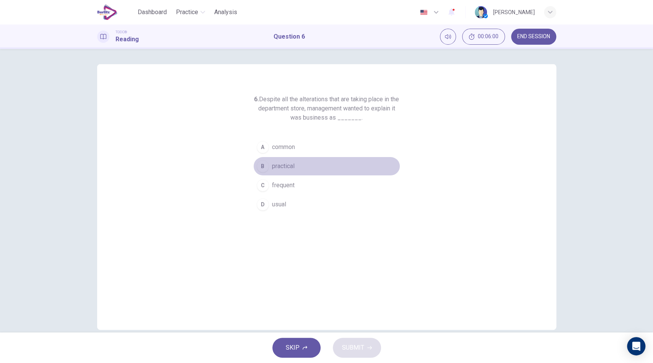
click at [283, 168] on span "practical" at bounding box center [283, 166] width 23 height 9
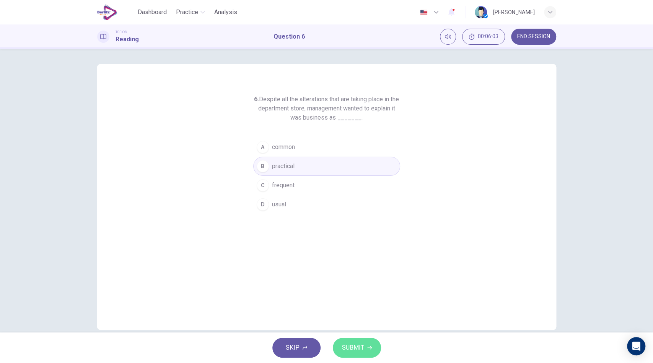
click at [361, 352] on span "SUBMIT" at bounding box center [353, 348] width 22 height 11
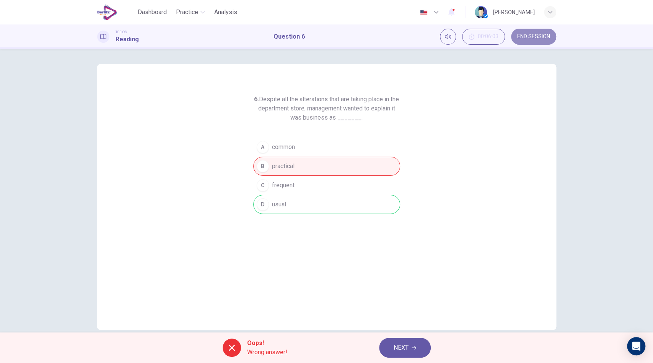
click at [540, 36] on span "END SESSION" at bounding box center [533, 37] width 33 height 6
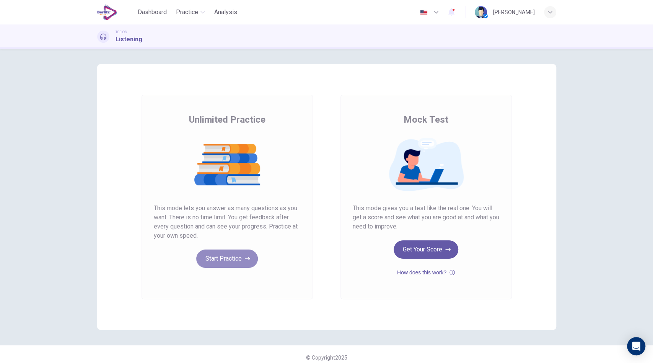
click at [224, 254] on button "Start Practice" at bounding box center [227, 259] width 62 height 18
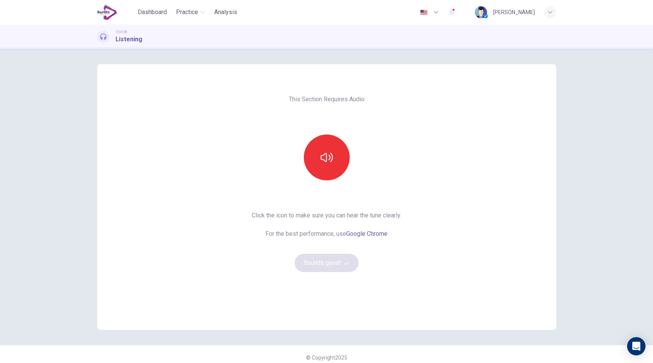
click at [329, 159] on icon "button" at bounding box center [327, 157] width 12 height 12
click at [326, 278] on div "This Section Requires Audio Click the icon to make sure you can hear the tune c…" at bounding box center [327, 197] width 162 height 266
click at [324, 253] on div "Click the icon to make sure you can hear the tune clearly. For the best perform…" at bounding box center [327, 241] width 150 height 61
click at [324, 262] on button "Sounds good!" at bounding box center [327, 263] width 64 height 18
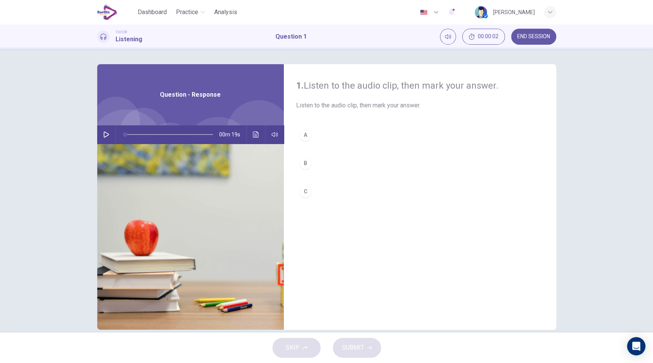
click at [104, 137] on icon "button" at bounding box center [106, 135] width 6 height 6
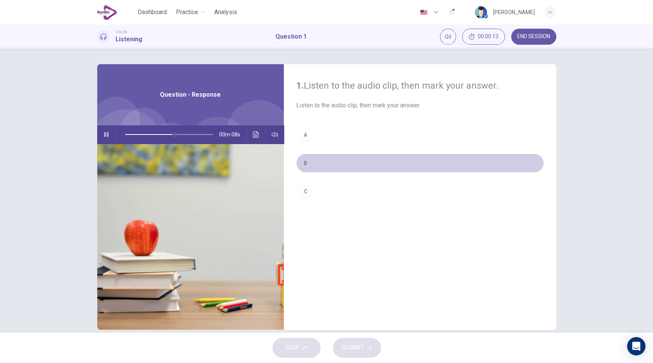
click at [309, 172] on button "B" at bounding box center [420, 163] width 248 height 19
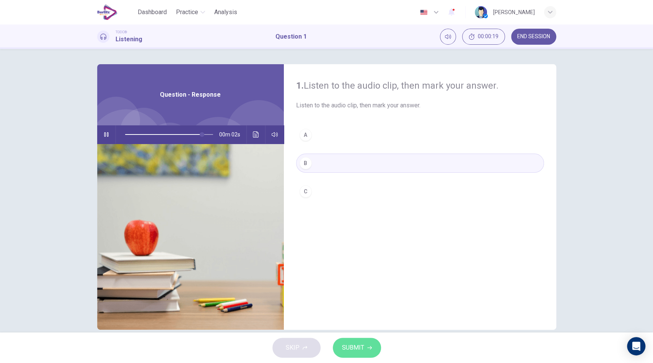
click at [365, 345] on button "SUBMIT" at bounding box center [357, 348] width 48 height 20
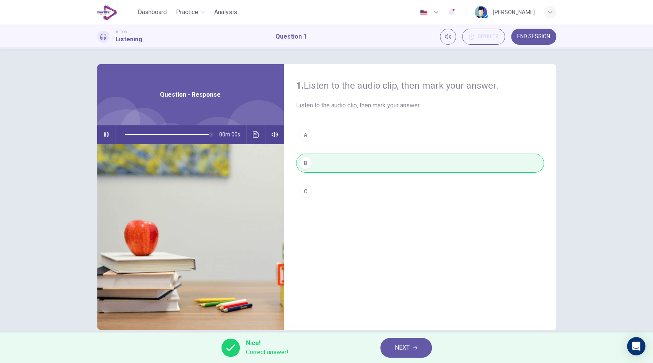
type input "*"
click at [404, 346] on span "NEXT" at bounding box center [402, 348] width 15 height 11
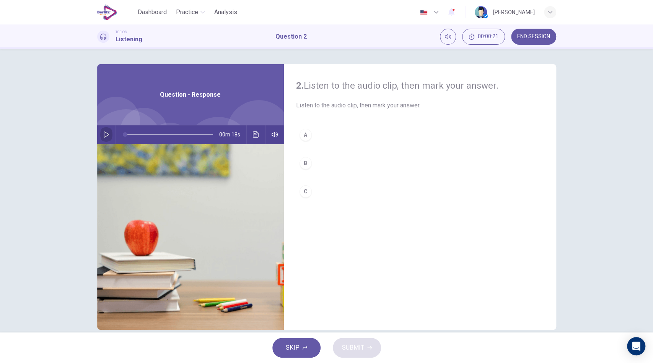
click at [105, 136] on icon "button" at bounding box center [106, 135] width 6 height 6
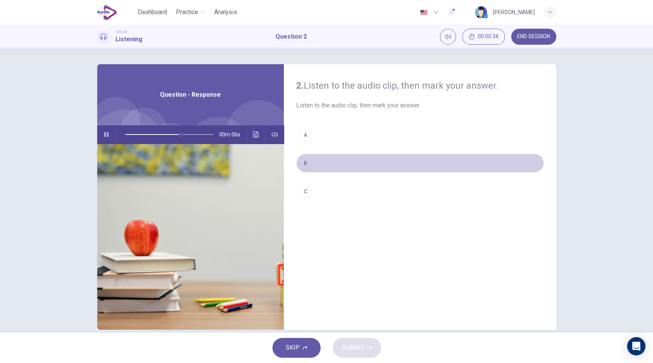
click at [307, 166] on div "B" at bounding box center [305, 163] width 12 height 12
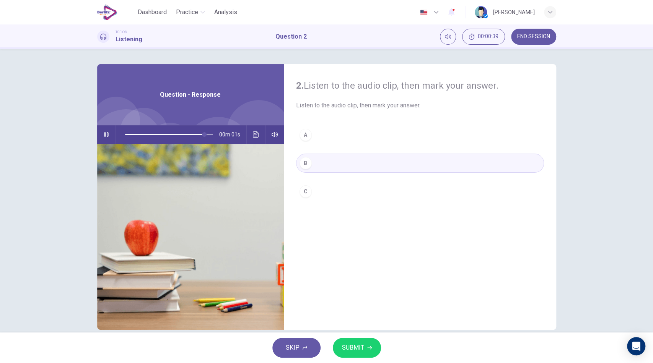
click at [311, 190] on button "C" at bounding box center [420, 191] width 248 height 19
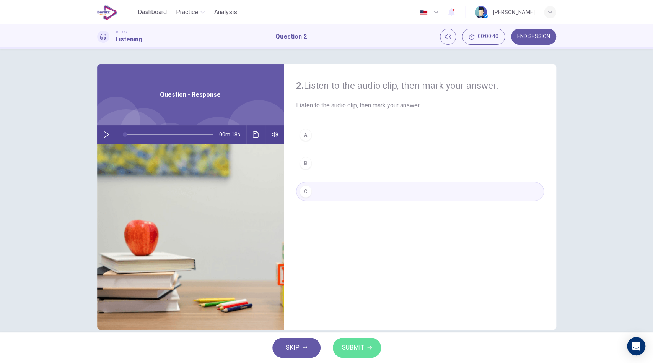
click at [363, 351] on span "SUBMIT" at bounding box center [353, 348] width 22 height 11
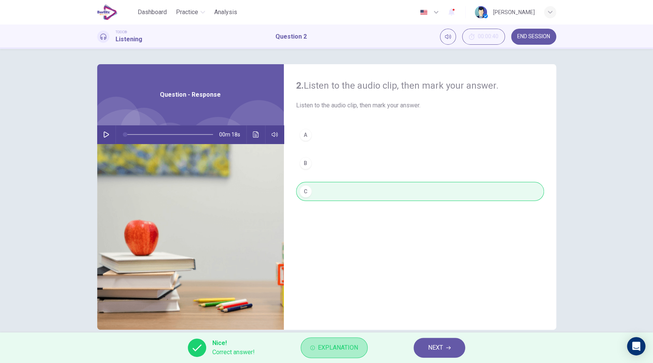
click at [360, 348] on button "Explanation" at bounding box center [334, 348] width 67 height 21
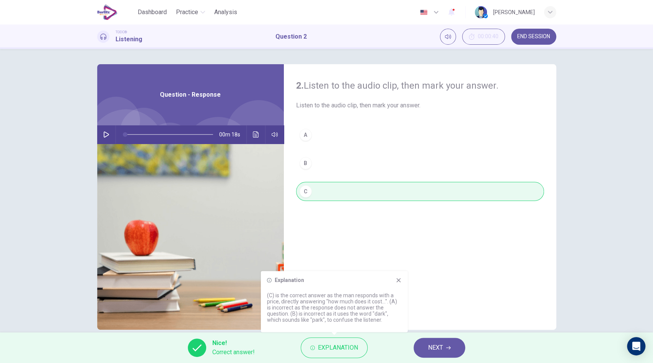
click at [104, 135] on icon "button" at bounding box center [106, 135] width 6 height 6
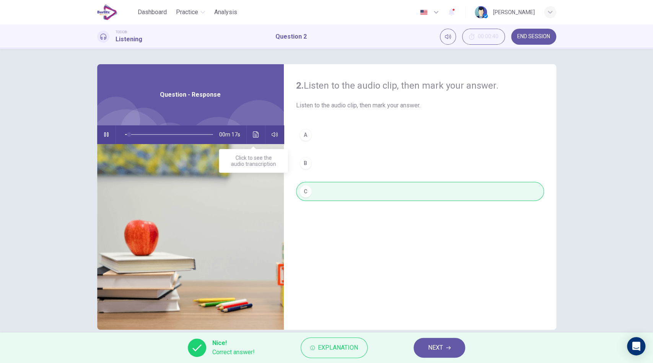
click at [255, 133] on icon "Click to see the audio transcription" at bounding box center [256, 135] width 6 height 6
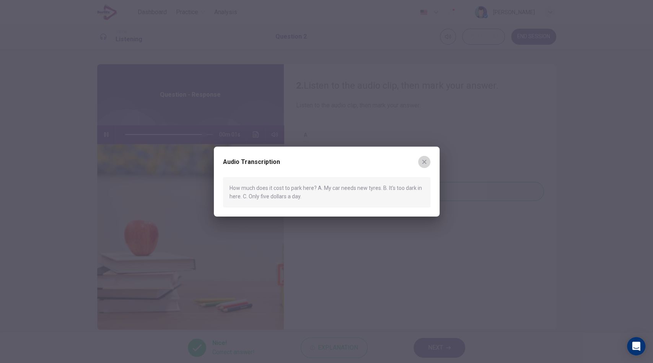
click at [425, 159] on icon "button" at bounding box center [424, 162] width 6 height 6
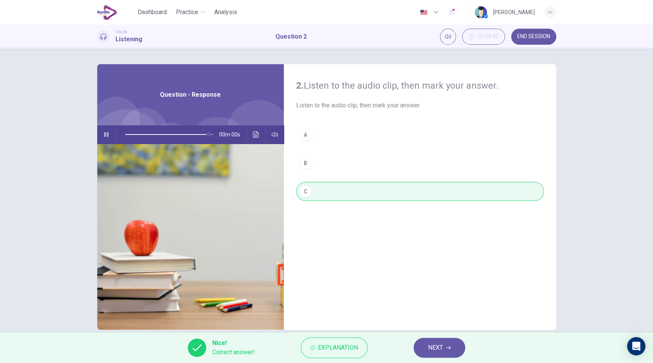
type input "*"
click at [438, 352] on span "NEXT" at bounding box center [435, 348] width 15 height 11
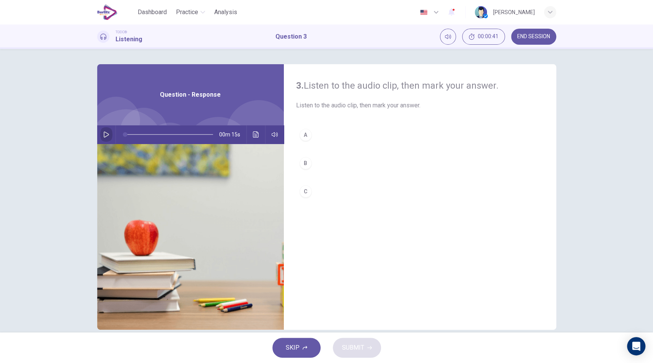
click at [103, 132] on icon "button" at bounding box center [106, 135] width 6 height 6
click at [303, 190] on div "C" at bounding box center [305, 191] width 12 height 12
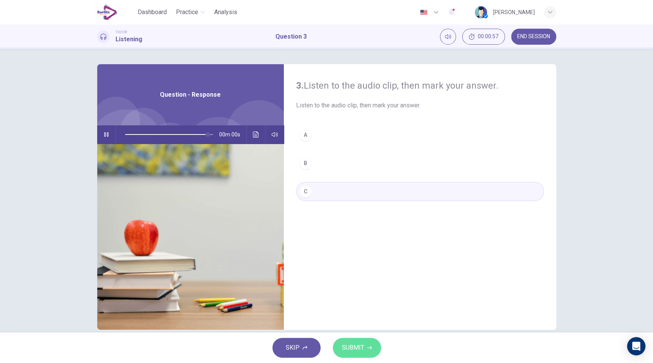
click at [366, 351] on button "SUBMIT" at bounding box center [357, 348] width 48 height 20
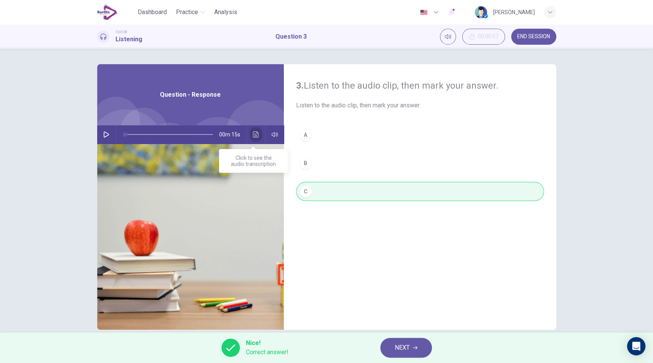
click at [253, 135] on icon "Click to see the audio transcription" at bounding box center [256, 135] width 6 height 6
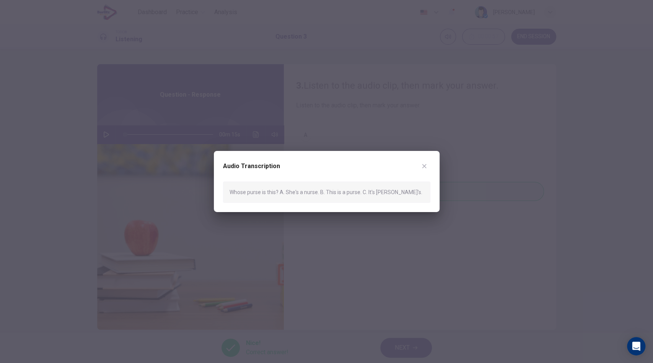
click at [422, 163] on icon "button" at bounding box center [424, 166] width 6 height 6
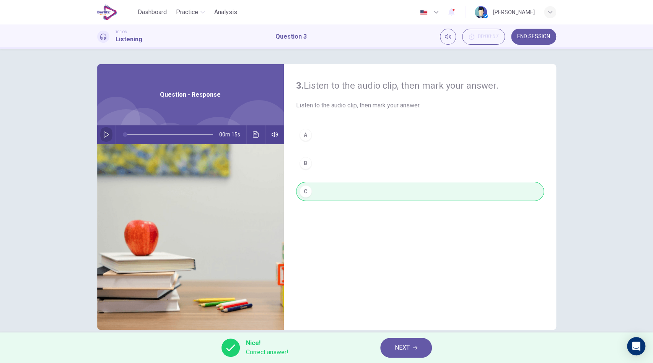
click at [106, 136] on icon "button" at bounding box center [106, 135] width 6 height 6
type input "**"
click at [399, 345] on span "NEXT" at bounding box center [402, 348] width 15 height 11
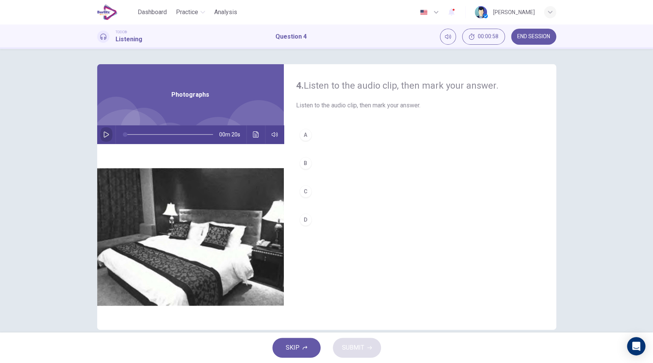
click at [105, 134] on icon "button" at bounding box center [106, 135] width 5 height 6
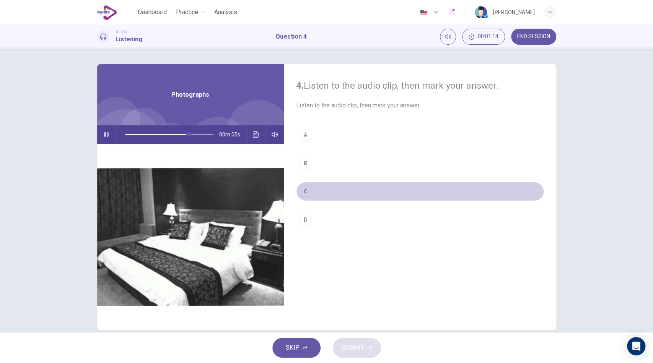
click at [302, 196] on div "C" at bounding box center [305, 191] width 12 height 12
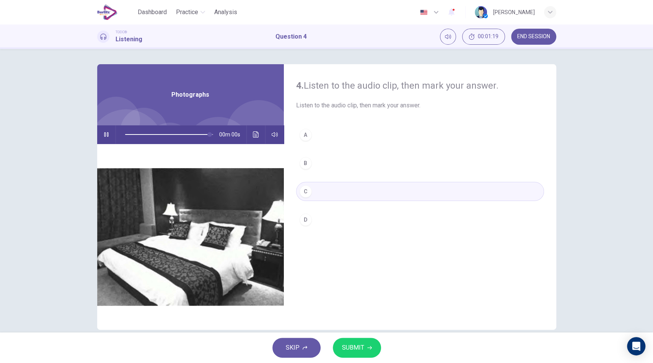
type input "*"
click at [354, 346] on span "SUBMIT" at bounding box center [353, 348] width 22 height 11
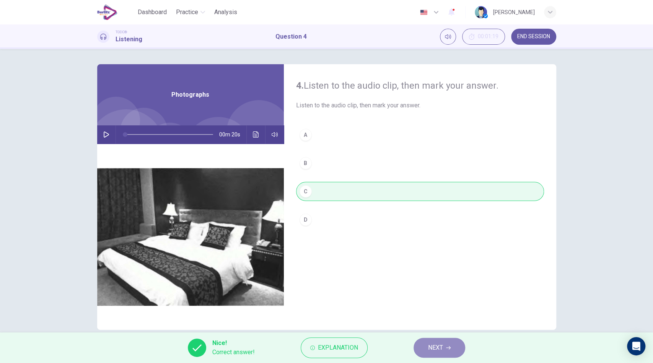
click at [443, 347] on span "NEXT" at bounding box center [435, 348] width 15 height 11
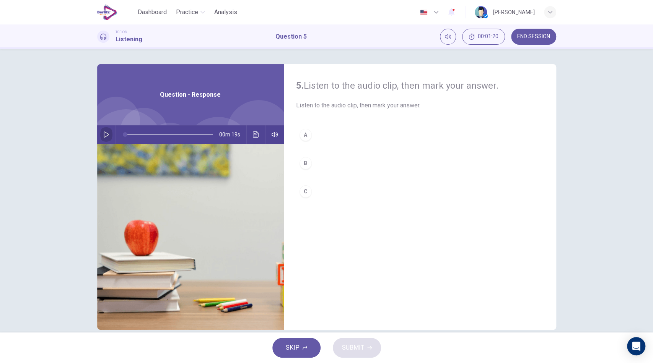
click at [107, 133] on button "button" at bounding box center [106, 134] width 12 height 18
click at [306, 134] on div "A" at bounding box center [305, 135] width 12 height 12
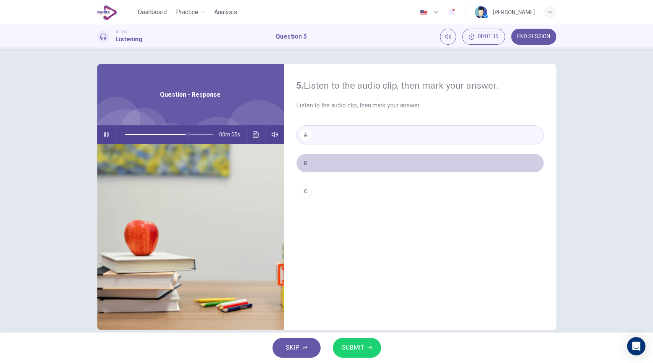
click at [315, 166] on button "B" at bounding box center [420, 163] width 248 height 19
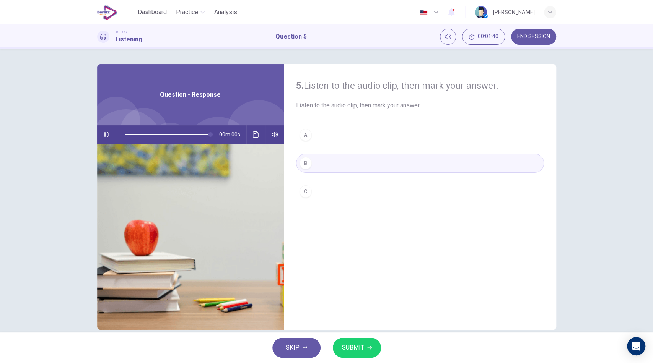
type input "*"
click at [361, 347] on span "SUBMIT" at bounding box center [353, 348] width 22 height 11
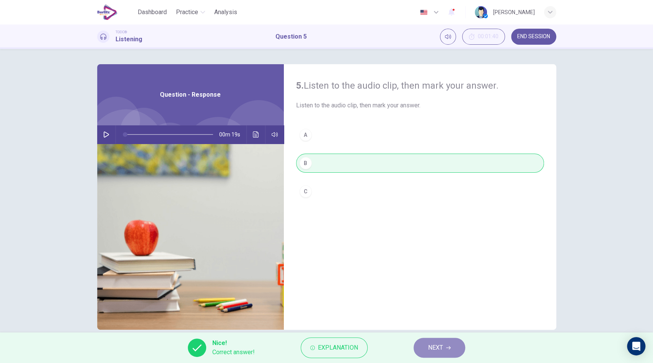
click at [431, 356] on button "NEXT" at bounding box center [439, 348] width 52 height 20
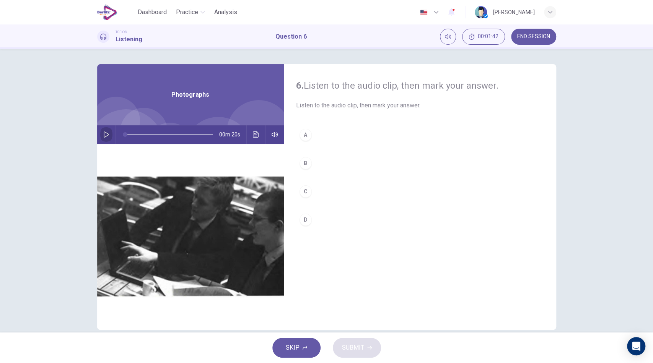
click at [104, 136] on icon "button" at bounding box center [106, 135] width 5 height 6
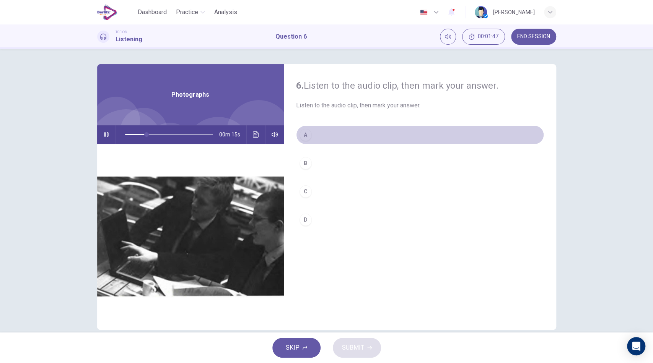
click at [309, 138] on button "A" at bounding box center [420, 134] width 248 height 19
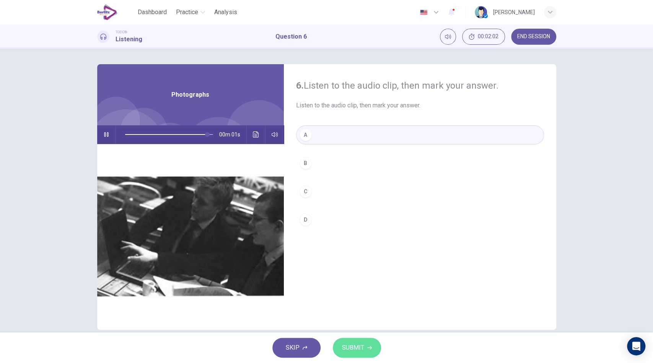
click at [365, 349] on button "SUBMIT" at bounding box center [357, 348] width 48 height 20
type input "*"
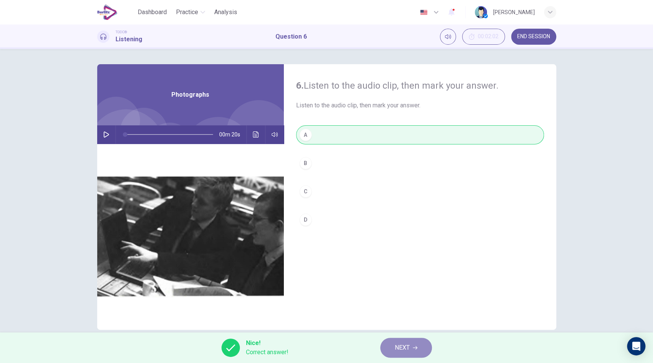
click at [402, 348] on span "NEXT" at bounding box center [402, 348] width 15 height 11
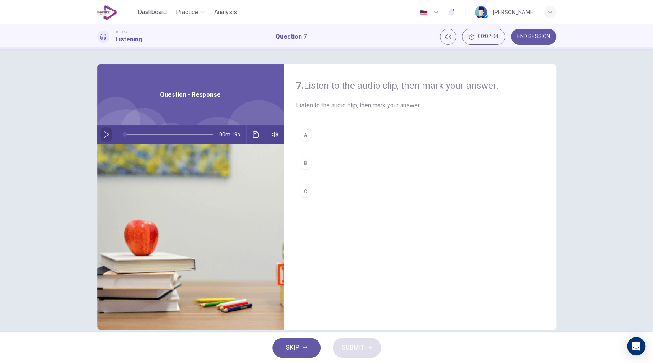
click at [103, 135] on icon "button" at bounding box center [106, 135] width 6 height 6
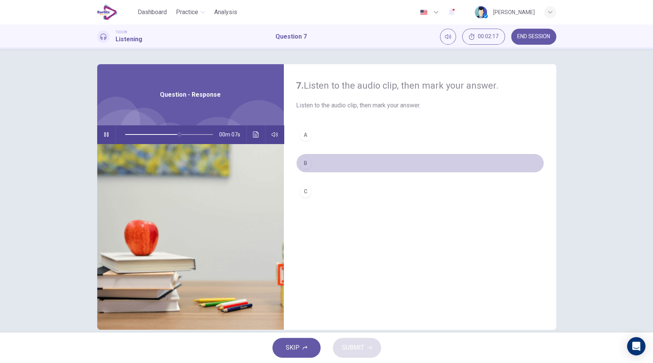
click at [314, 166] on button "B" at bounding box center [420, 163] width 248 height 19
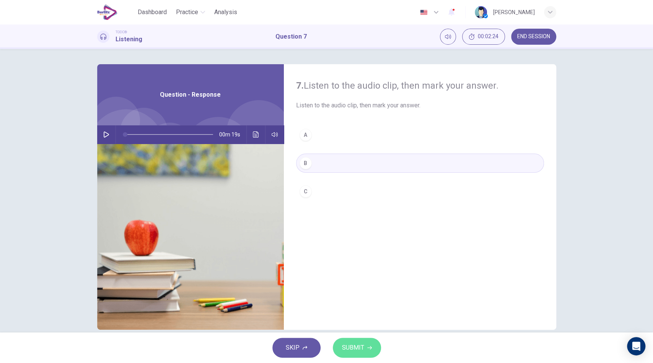
click at [365, 346] on button "SUBMIT" at bounding box center [357, 348] width 48 height 20
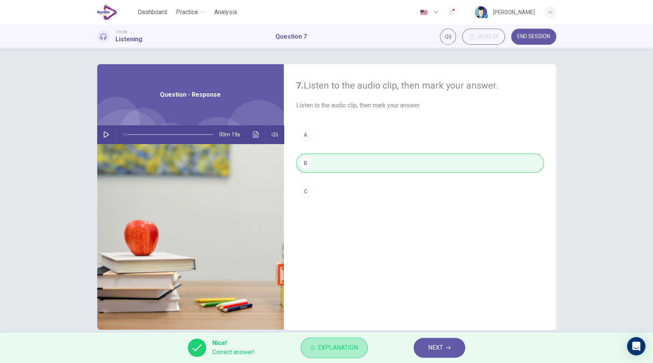
click at [345, 346] on span "Explanation" at bounding box center [338, 348] width 40 height 11
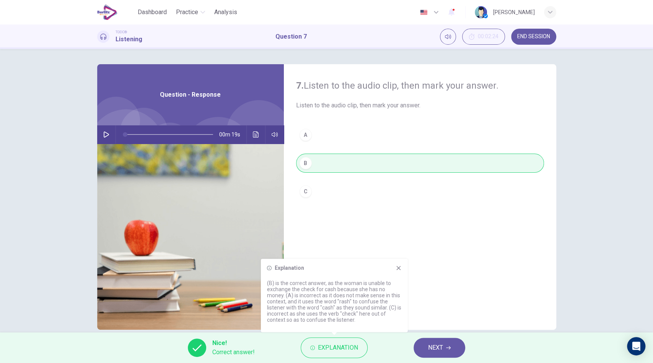
click at [103, 133] on icon "button" at bounding box center [106, 135] width 6 height 6
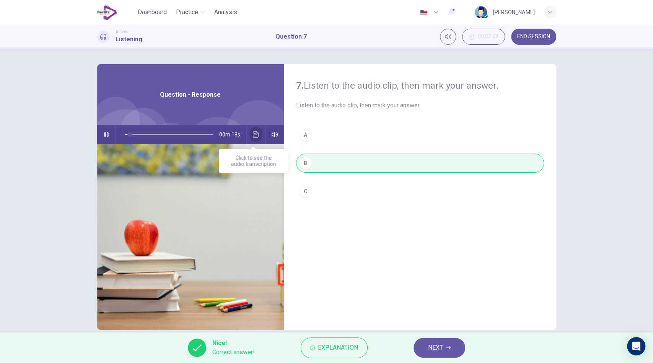
click at [255, 136] on icon "Click to see the audio transcription" at bounding box center [256, 135] width 6 height 6
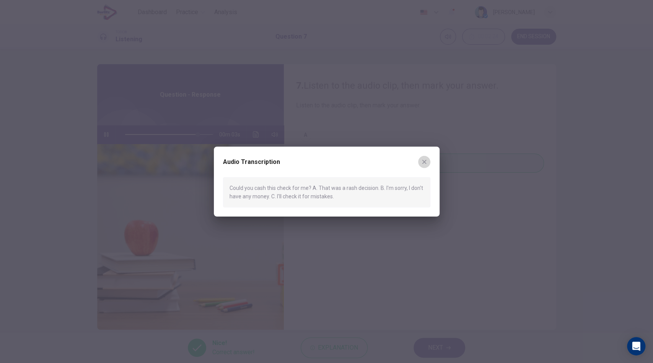
click at [424, 161] on icon "button" at bounding box center [424, 162] width 6 height 6
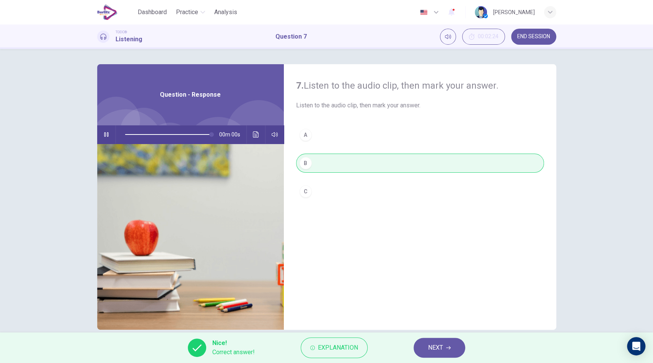
type input "*"
click at [428, 343] on span "NEXT" at bounding box center [435, 348] width 15 height 11
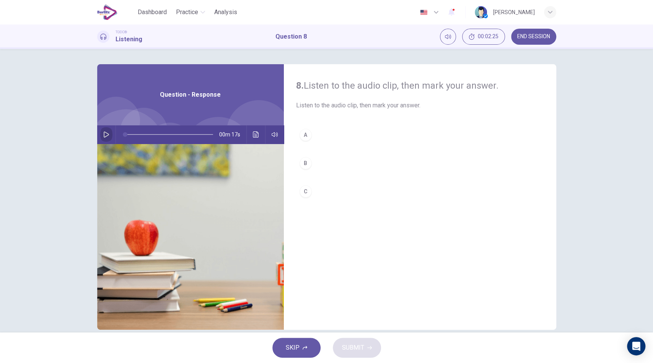
click at [101, 130] on button "button" at bounding box center [106, 134] width 12 height 18
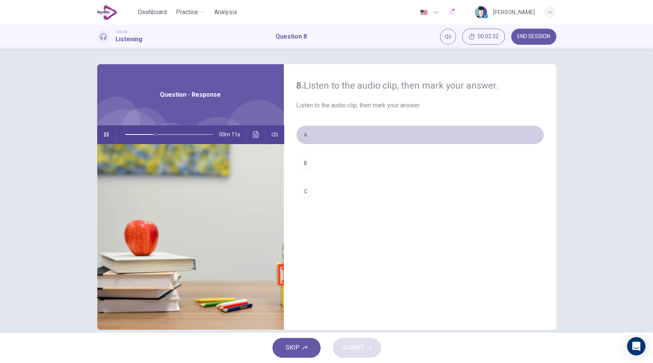
click at [323, 133] on button "A" at bounding box center [420, 134] width 248 height 19
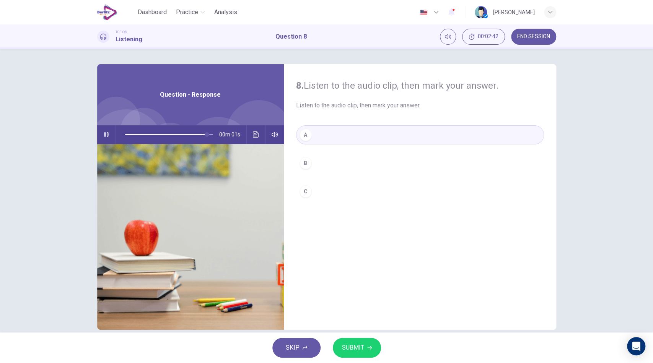
click at [343, 357] on button "SUBMIT" at bounding box center [357, 348] width 48 height 20
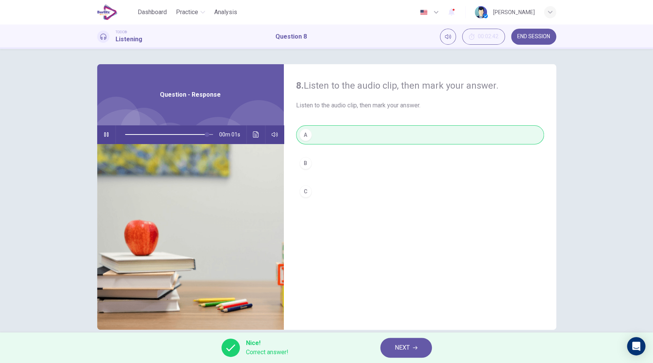
type input "*"
click at [416, 344] on button "NEXT" at bounding box center [406, 348] width 52 height 20
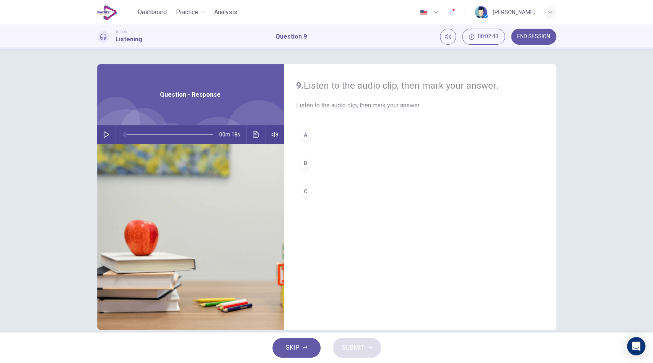
click at [104, 133] on icon "button" at bounding box center [106, 135] width 6 height 6
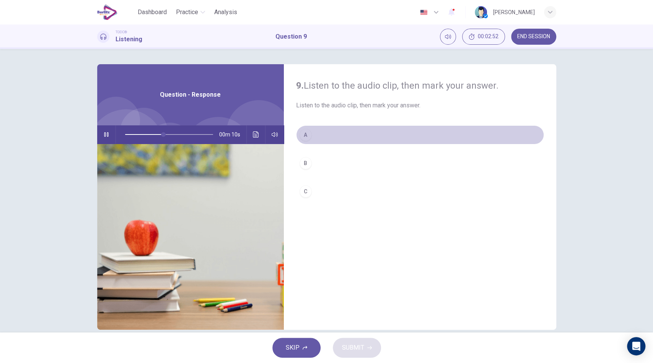
click at [309, 137] on button "A" at bounding box center [420, 134] width 248 height 19
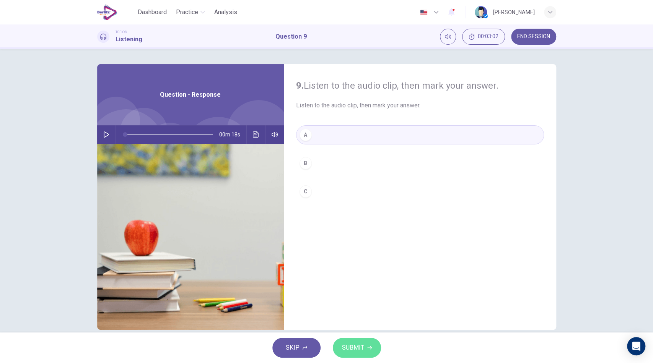
click at [352, 348] on span "SUBMIT" at bounding box center [353, 348] width 22 height 11
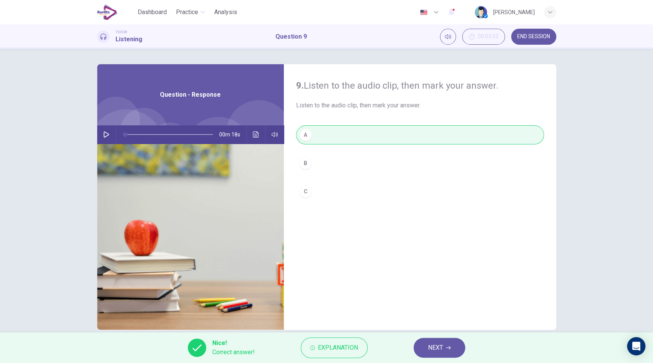
click at [352, 348] on span "Explanation" at bounding box center [338, 348] width 40 height 11
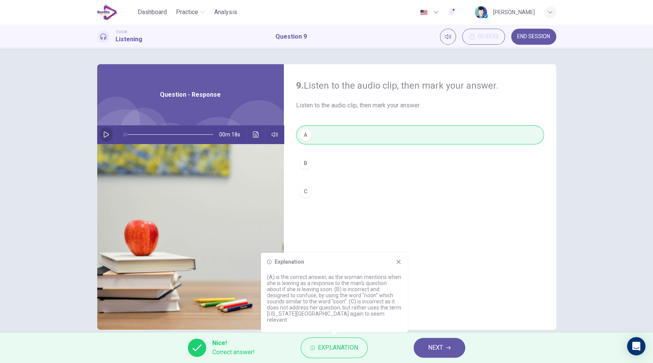
click at [103, 134] on icon "button" at bounding box center [106, 135] width 6 height 6
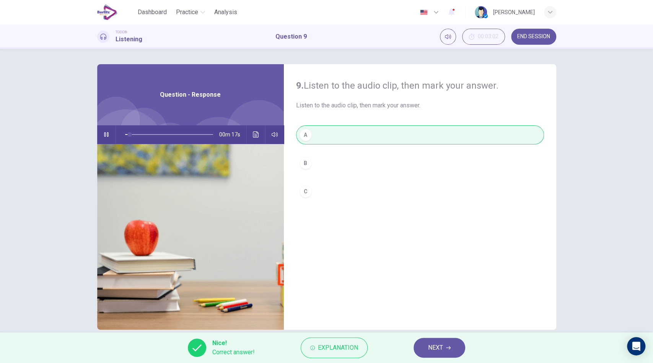
click at [249, 126] on div "00m 17s" at bounding box center [190, 134] width 187 height 18
click at [251, 131] on button "Click to see the audio transcription" at bounding box center [256, 134] width 12 height 18
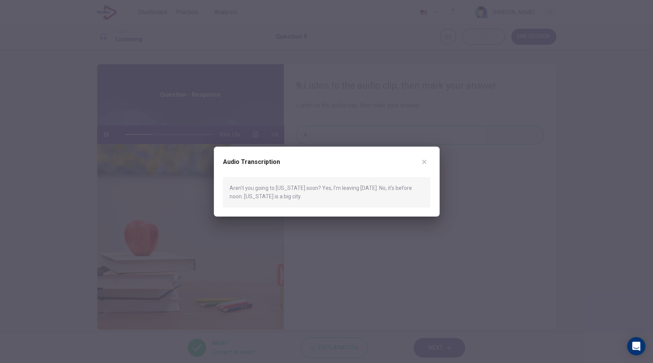
click at [425, 161] on icon "button" at bounding box center [424, 162] width 6 height 6
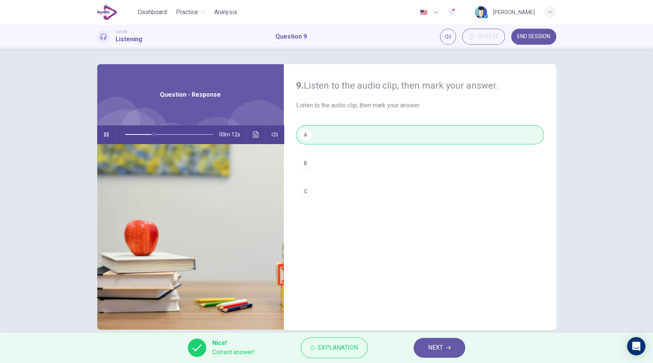
type input "**"
click at [419, 343] on button "NEXT" at bounding box center [439, 348] width 52 height 20
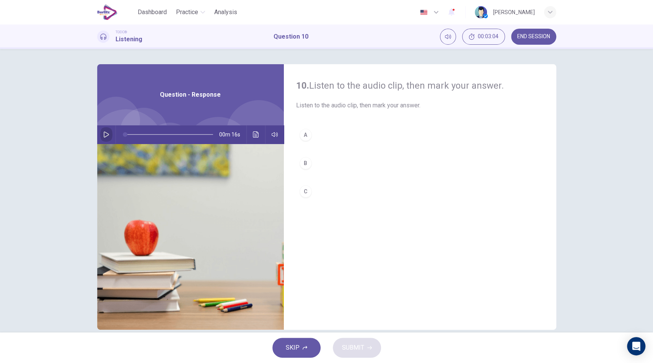
click at [103, 134] on icon "button" at bounding box center [106, 135] width 6 height 6
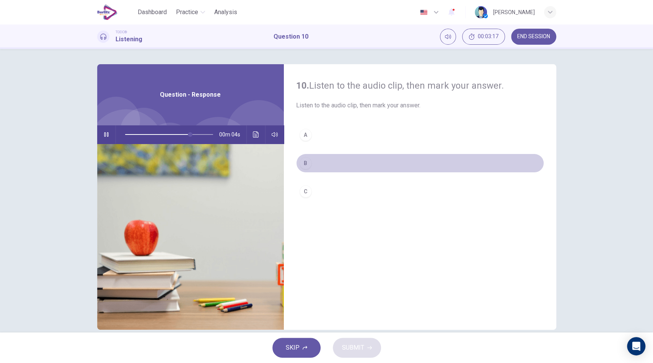
click at [306, 162] on div "B" at bounding box center [305, 163] width 12 height 12
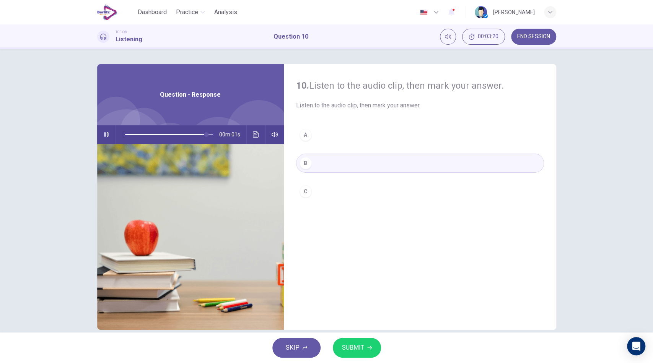
click at [303, 195] on div "C" at bounding box center [305, 191] width 12 height 12
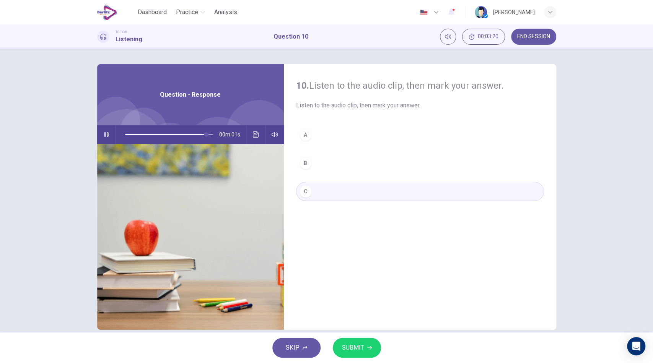
type input "*"
click at [363, 347] on span "SUBMIT" at bounding box center [353, 348] width 22 height 11
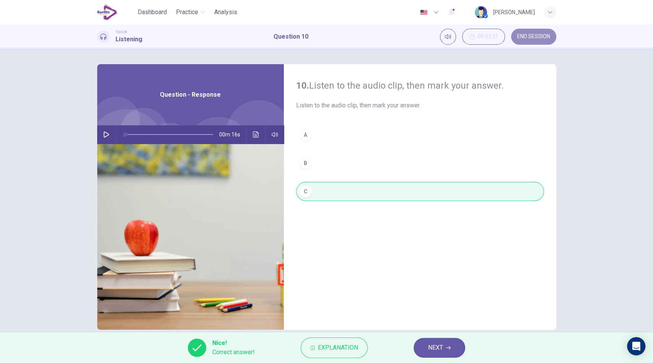
click at [539, 39] on span "END SESSION" at bounding box center [533, 37] width 33 height 6
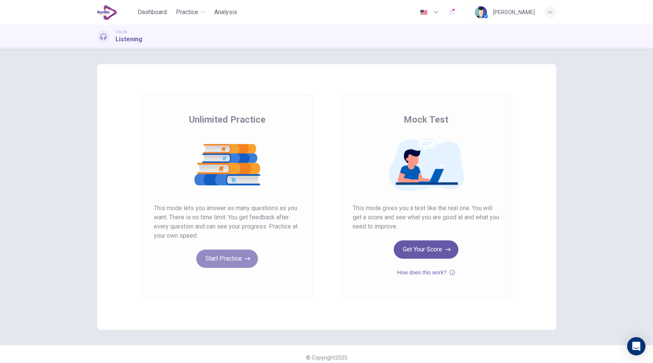
click at [218, 254] on button "Start Practice" at bounding box center [227, 259] width 62 height 18
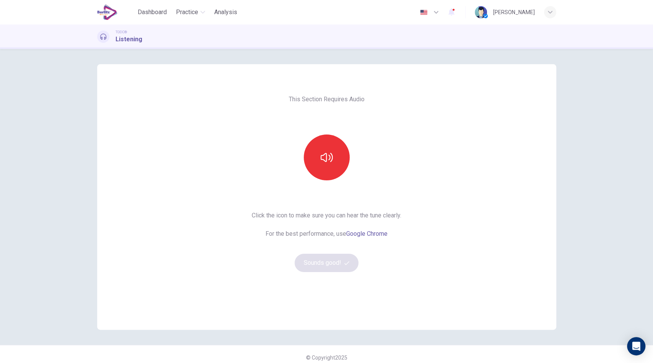
click at [335, 164] on button "button" at bounding box center [327, 158] width 46 height 46
click at [334, 267] on button "Sounds good!" at bounding box center [327, 263] width 64 height 18
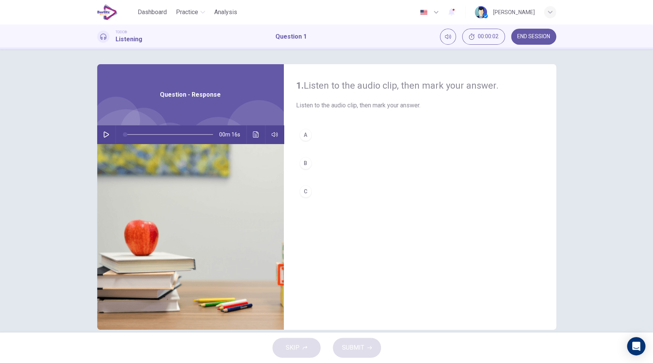
click at [103, 133] on icon "button" at bounding box center [106, 135] width 6 height 6
click at [310, 162] on button "B" at bounding box center [420, 163] width 248 height 19
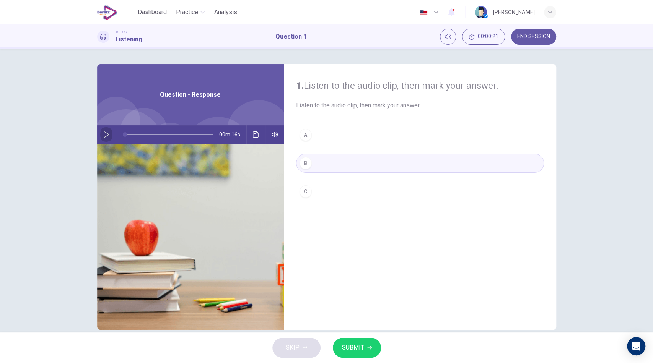
click at [104, 134] on icon "button" at bounding box center [106, 135] width 6 height 6
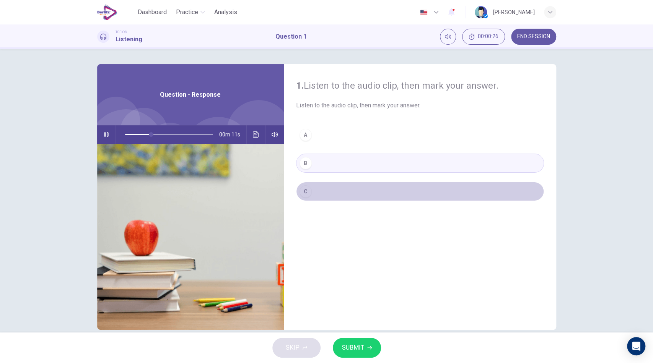
click at [314, 185] on button "C" at bounding box center [420, 191] width 248 height 19
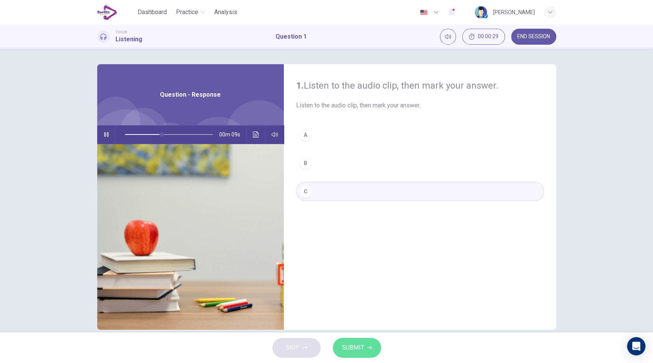
click at [373, 345] on button "SUBMIT" at bounding box center [357, 348] width 48 height 20
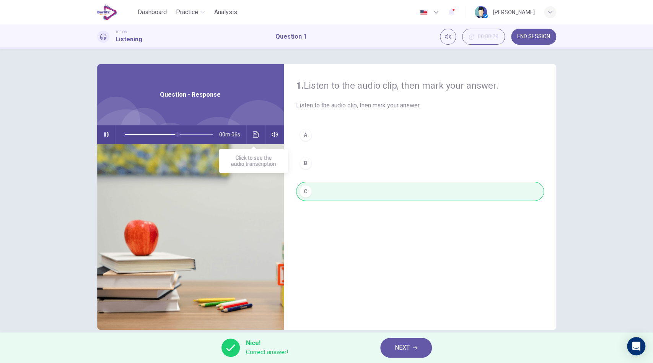
click at [253, 137] on icon "Click to see the audio transcription" at bounding box center [256, 135] width 6 height 6
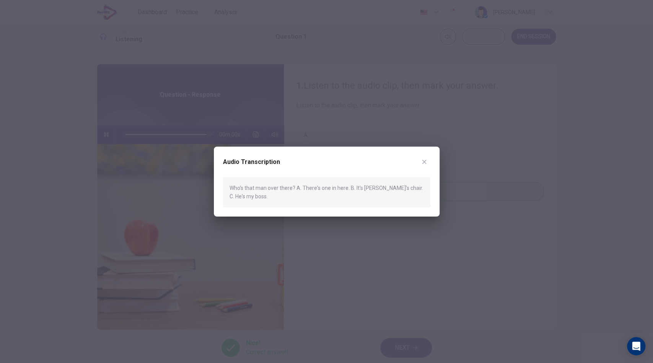
type input "*"
click at [425, 161] on icon "button" at bounding box center [424, 162] width 4 height 4
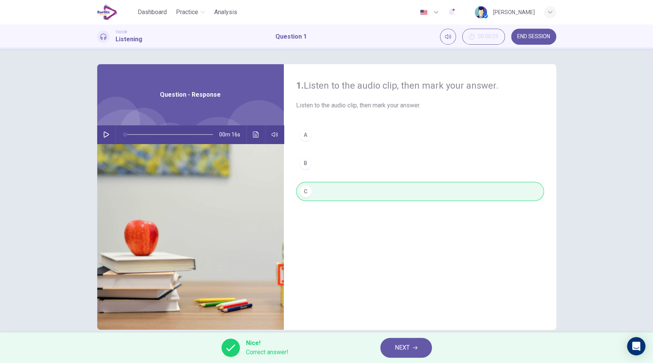
click at [396, 350] on span "NEXT" at bounding box center [402, 348] width 15 height 11
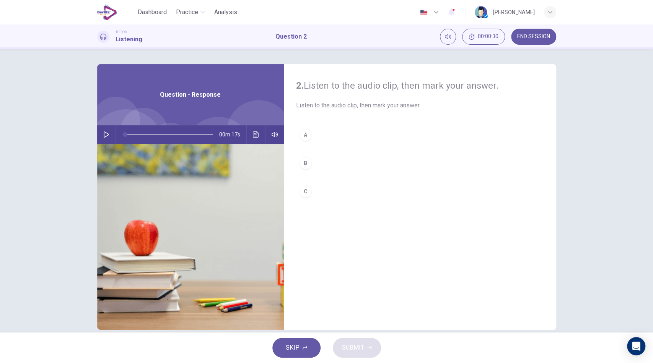
click at [104, 133] on icon "button" at bounding box center [106, 135] width 5 height 6
click at [304, 161] on div "B" at bounding box center [305, 163] width 12 height 12
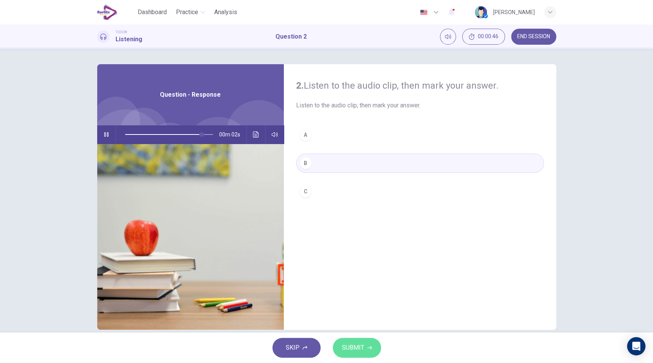
click at [353, 345] on span "SUBMIT" at bounding box center [353, 348] width 22 height 11
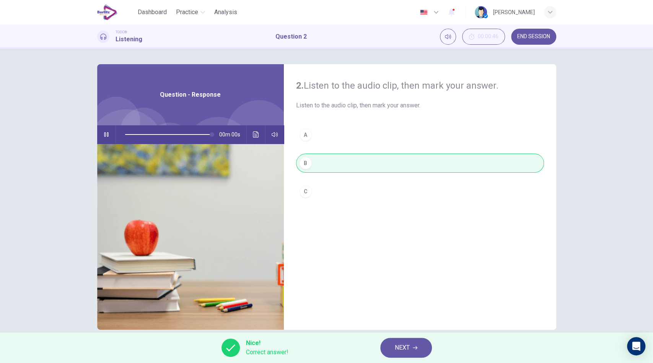
type input "*"
click at [401, 344] on span "NEXT" at bounding box center [402, 348] width 15 height 11
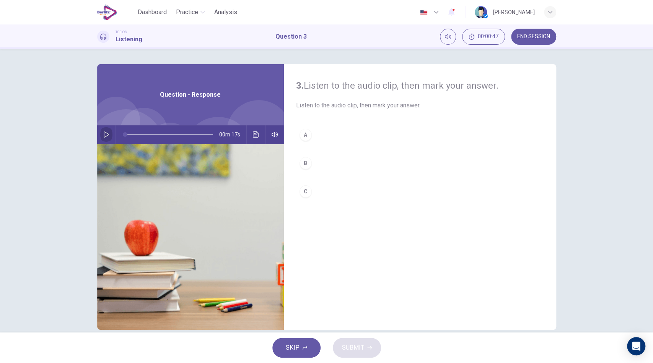
click at [104, 136] on icon "button" at bounding box center [106, 135] width 5 height 6
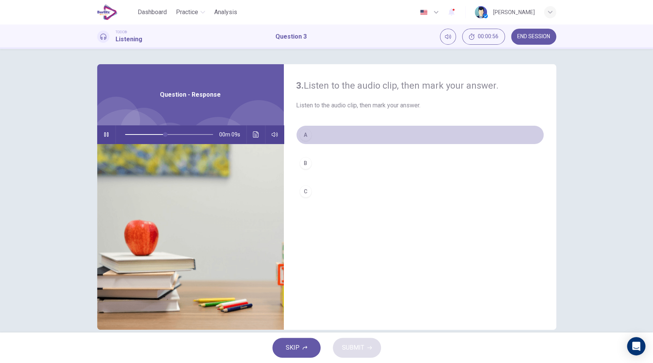
click at [312, 136] on button "A" at bounding box center [420, 134] width 248 height 19
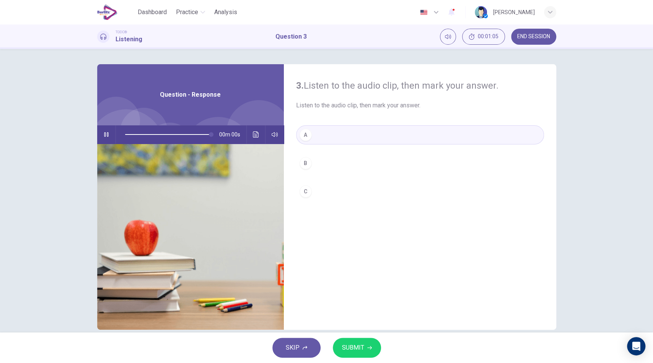
type input "*"
click at [354, 343] on span "SUBMIT" at bounding box center [353, 348] width 22 height 11
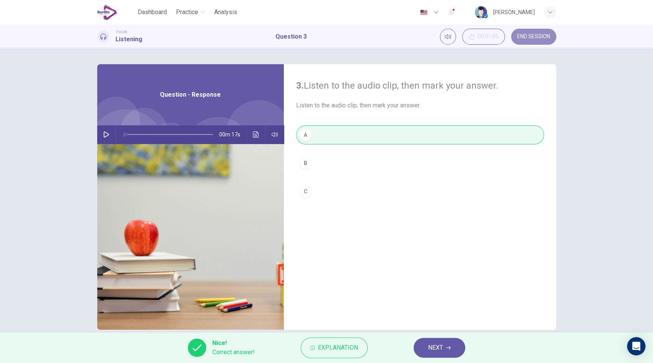
click at [532, 34] on span "END SESSION" at bounding box center [533, 37] width 33 height 6
